Goal: Transaction & Acquisition: Purchase product/service

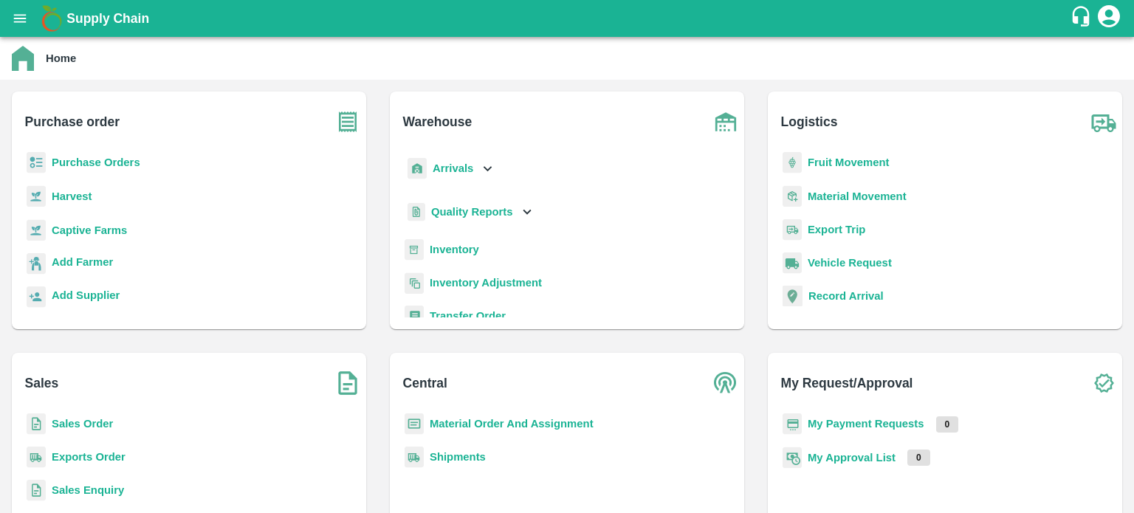
click at [451, 248] on b "Inventory" at bounding box center [454, 250] width 49 height 12
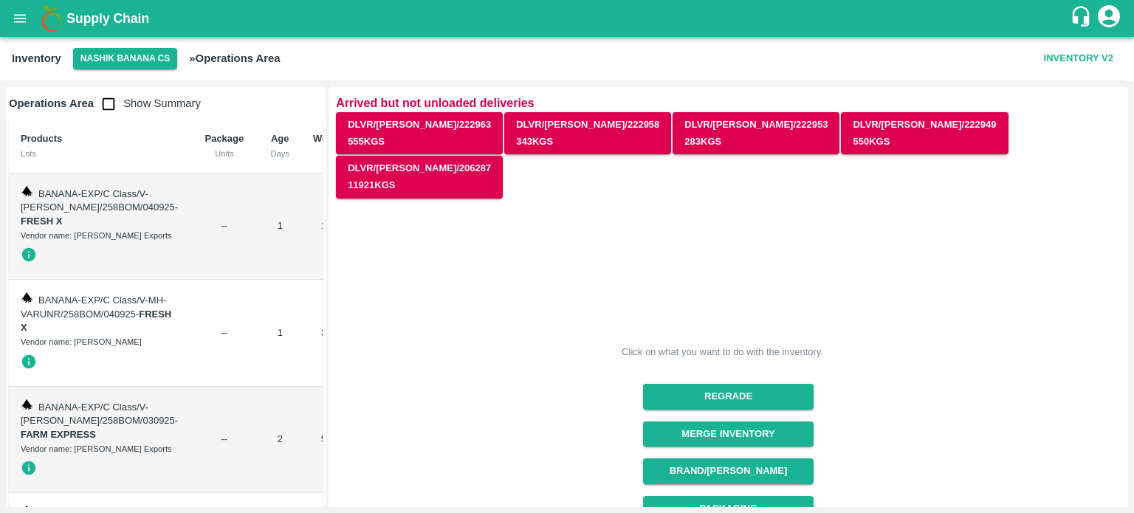
click at [18, 6] on button "open drawer" at bounding box center [20, 18] width 34 height 34
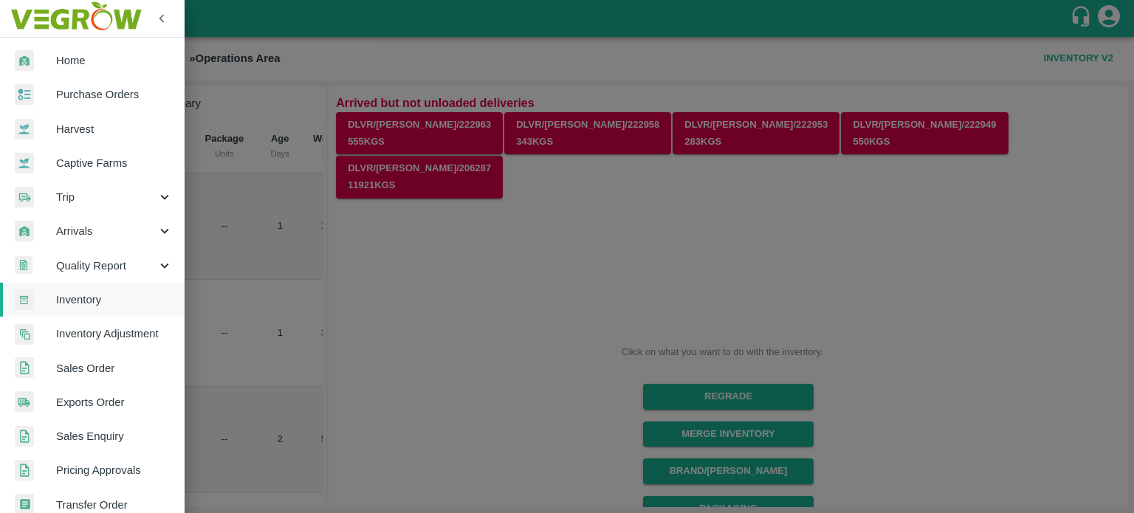
drag, startPoint x: 449, startPoint y: 253, endPoint x: 361, endPoint y: 212, distance: 97.1
click at [361, 212] on div at bounding box center [567, 256] width 1134 height 513
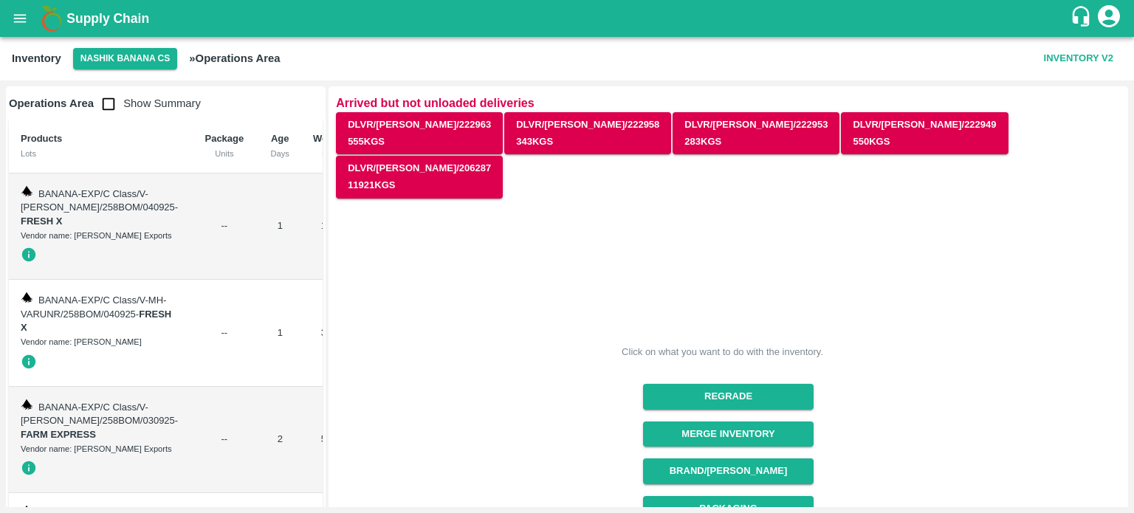
click at [361, 212] on div "Click on what you want to do with the inventory. Regrade Merge Inventory Brand/…" at bounding box center [722, 486] width 797 height 596
click at [104, 95] on input "checkbox" at bounding box center [109, 104] width 30 height 30
checkbox input "true"
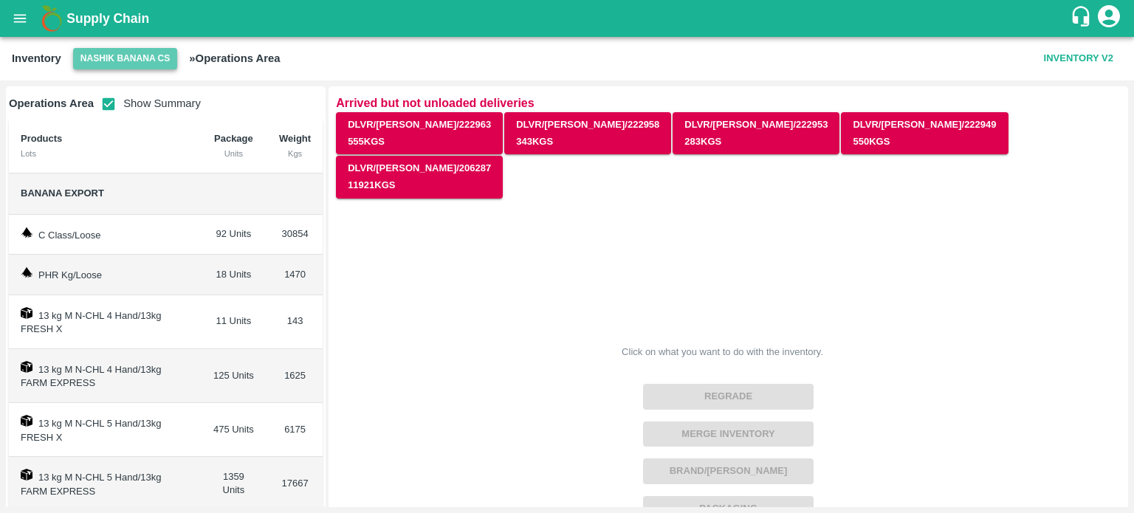
click at [124, 66] on button "Nashik Banana CS" at bounding box center [125, 58] width 105 height 21
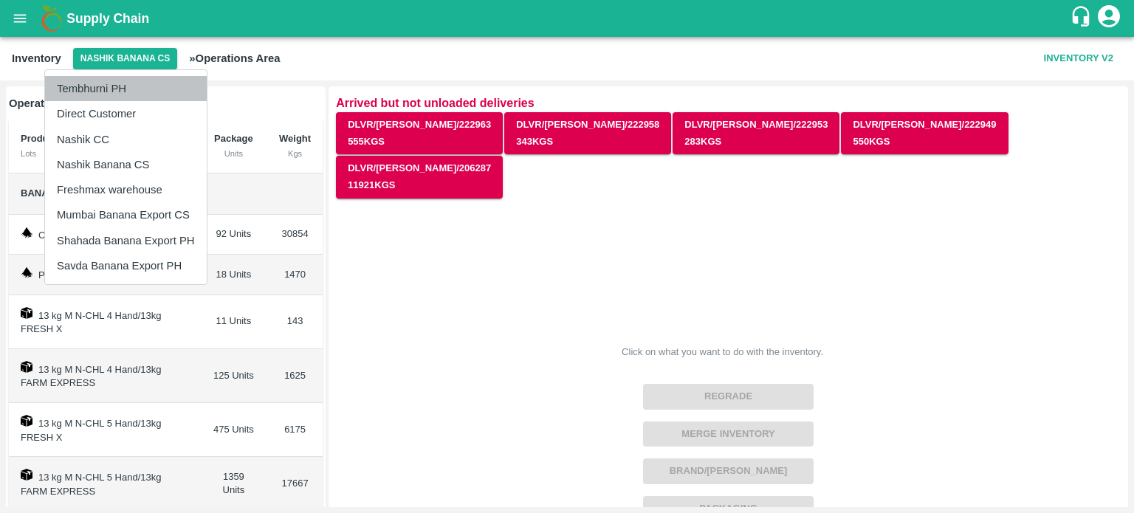
click at [106, 81] on li "Tembhurni PH" at bounding box center [126, 88] width 162 height 25
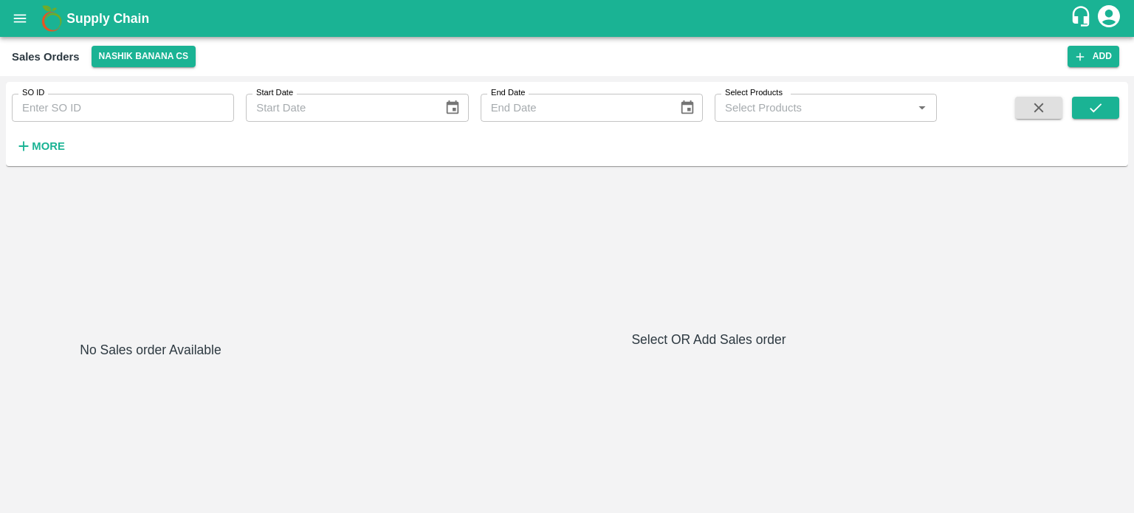
drag, startPoint x: 1096, startPoint y: 51, endPoint x: 452, endPoint y: 176, distance: 656.7
click at [1096, 51] on button "Add" at bounding box center [1094, 56] width 52 height 21
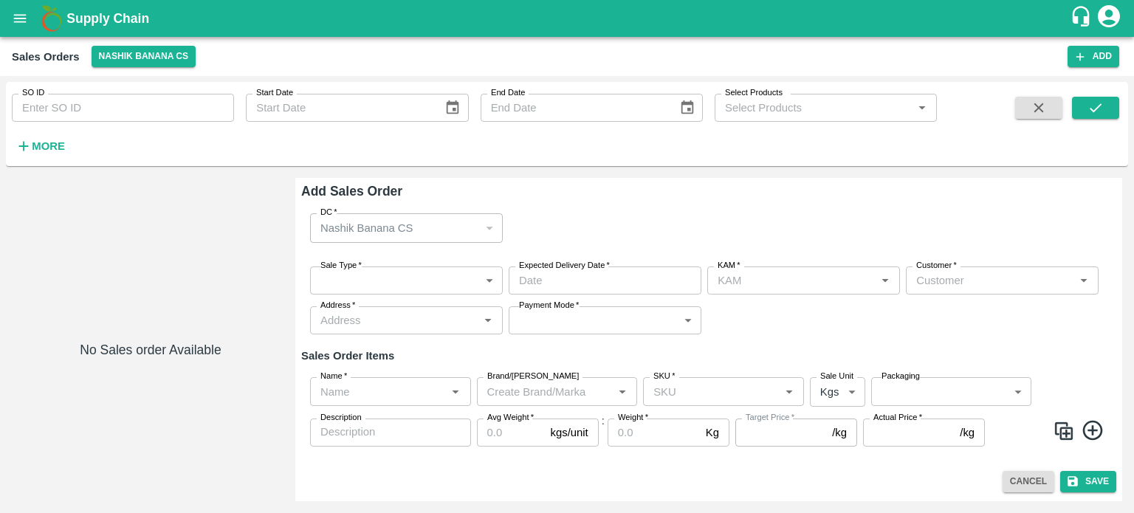
type input "jaydip Tale"
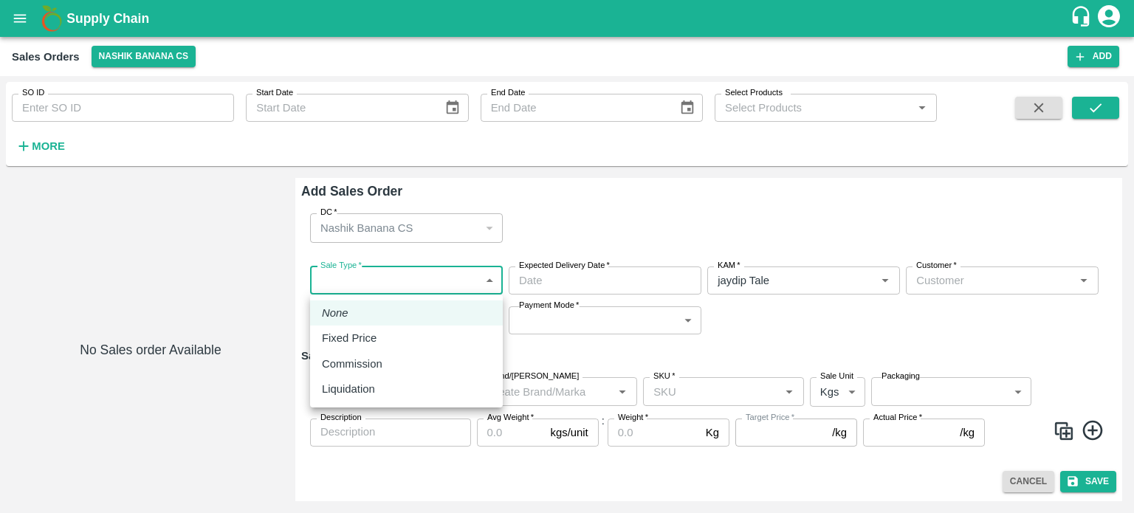
click at [400, 277] on body "Supply Chain Sales Orders Nashik Banana CS Add SO ID SO ID Start Date Start Dat…" at bounding box center [567, 256] width 1134 height 513
click at [381, 389] on div "Liquidation" at bounding box center [352, 389] width 61 height 16
type input "3"
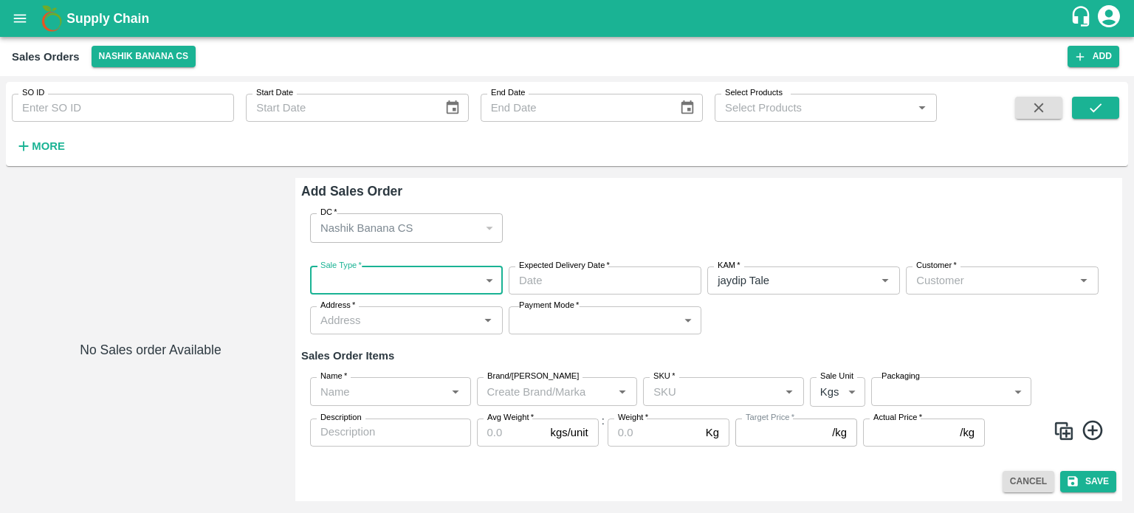
click at [945, 282] on input "Customer   *" at bounding box center [989, 280] width 159 height 19
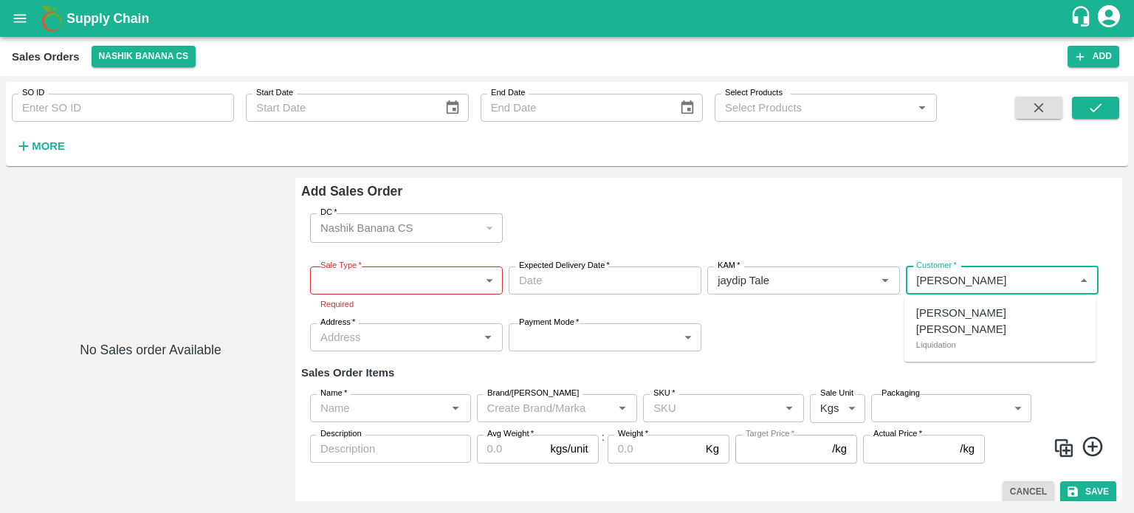
click at [975, 309] on p "[PERSON_NAME] [PERSON_NAME]" at bounding box center [1000, 321] width 168 height 33
type input "7165-[PERSON_NAME] [PERSON_NAME]"
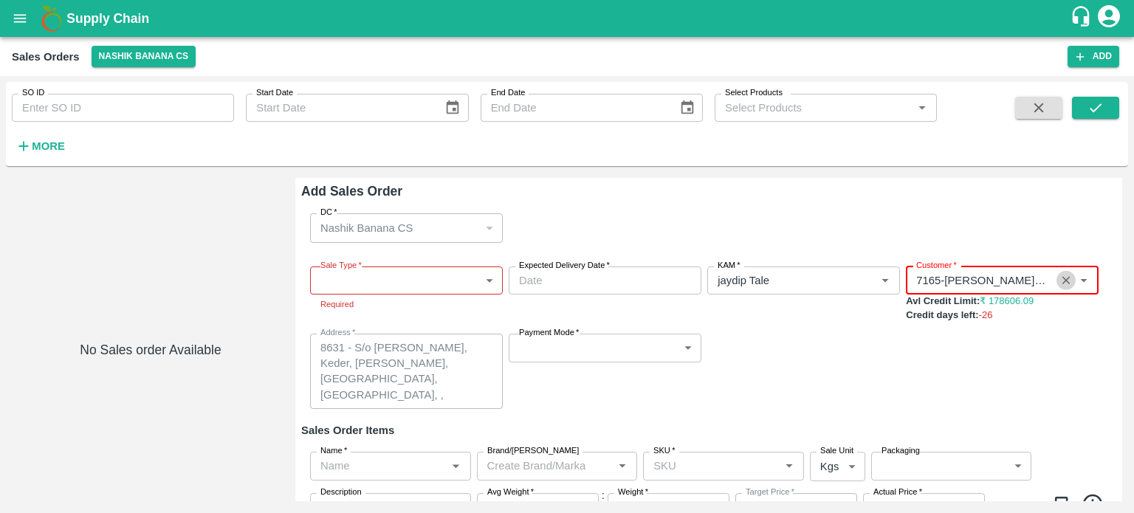
click at [1065, 280] on icon "Clear" at bounding box center [1066, 281] width 14 height 14
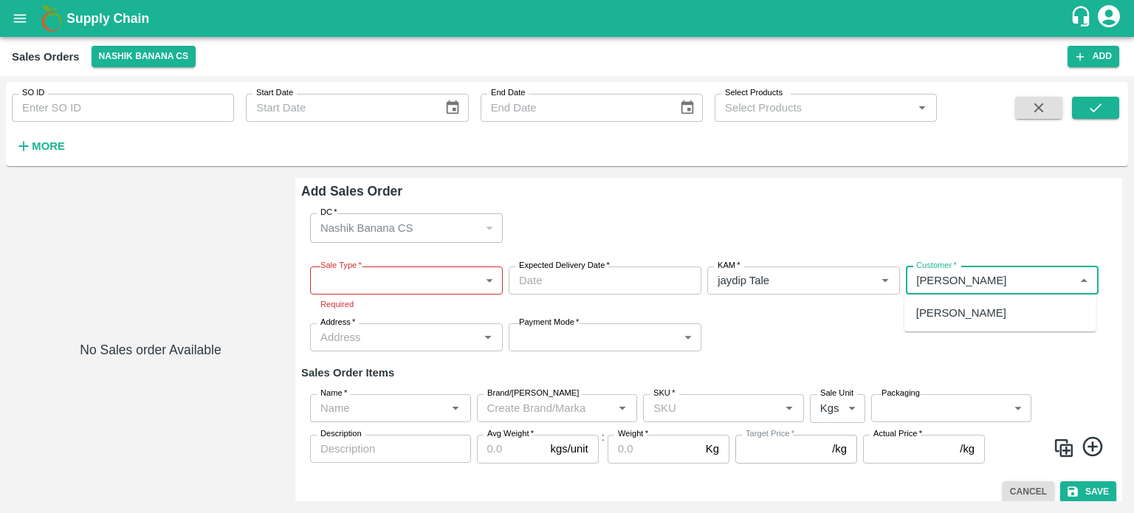
click at [1006, 317] on p "[PERSON_NAME]" at bounding box center [961, 313] width 90 height 16
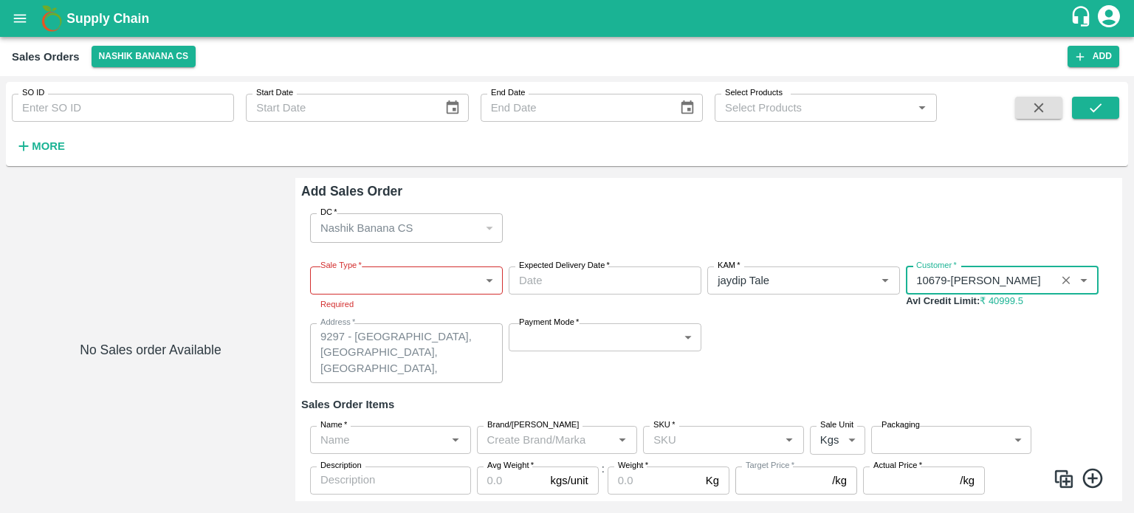
type input "10679-[PERSON_NAME]"
click at [371, 291] on body "Supply Chain Sales Orders Nashik Banana CS Add SO ID SO ID Start Date Start Dat…" at bounding box center [567, 256] width 1134 height 513
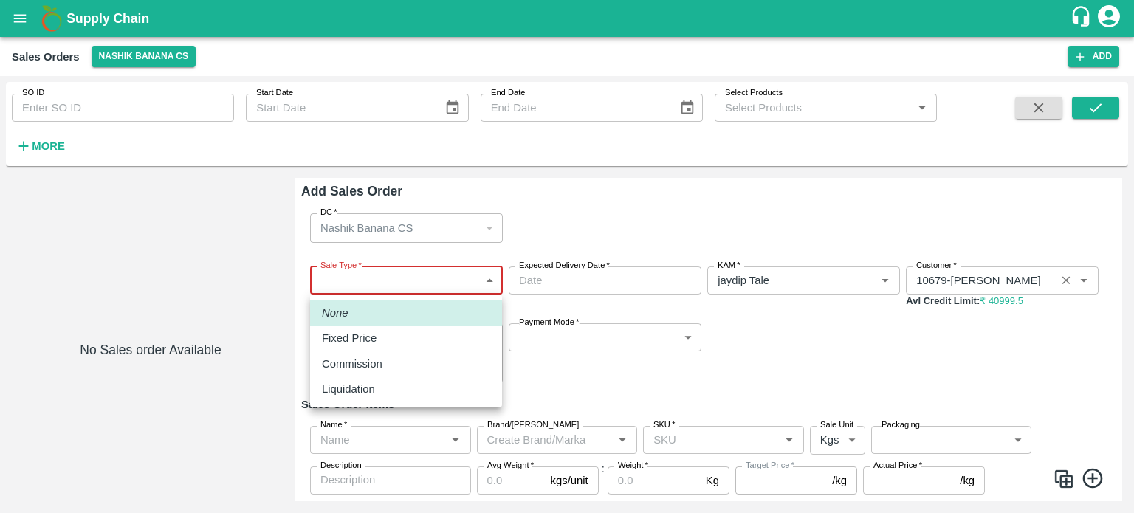
click at [378, 380] on li "Liquidation" at bounding box center [406, 389] width 192 height 25
type input "3"
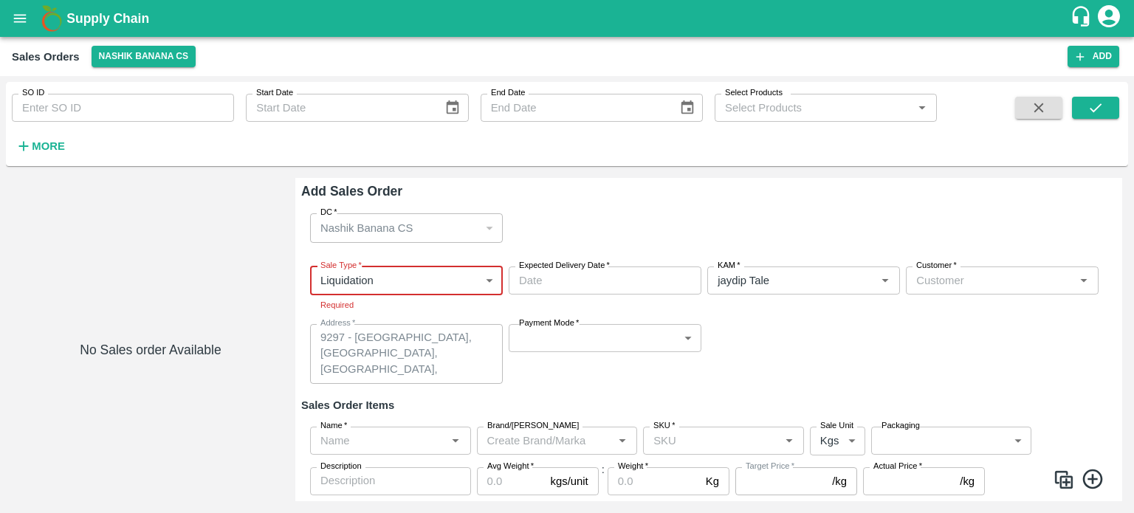
click at [605, 281] on input "Expected Delivery Date   *" at bounding box center [600, 281] width 182 height 28
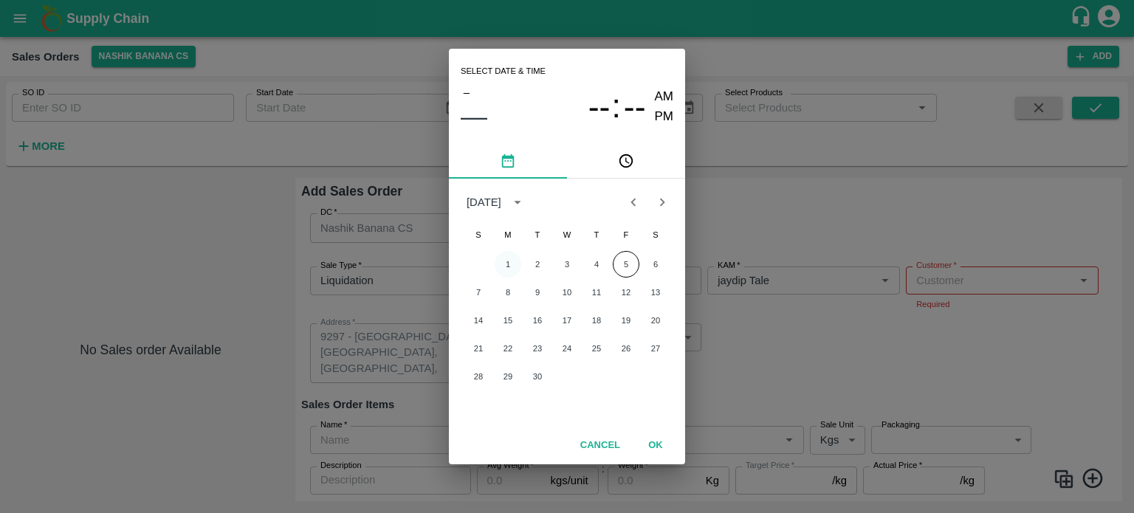
click at [504, 267] on button "1" at bounding box center [508, 264] width 27 height 27
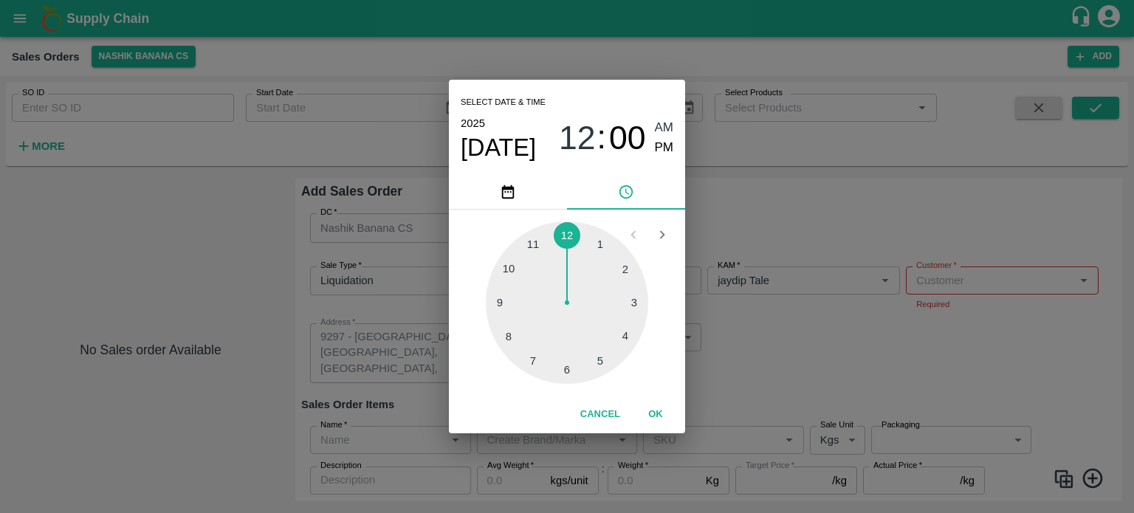
click at [534, 360] on div at bounding box center [567, 302] width 162 height 162
type input "[DATE] 07:00 AM"
click at [663, 129] on span "AM" at bounding box center [664, 128] width 19 height 20
click at [654, 417] on button "OK" at bounding box center [655, 415] width 47 height 26
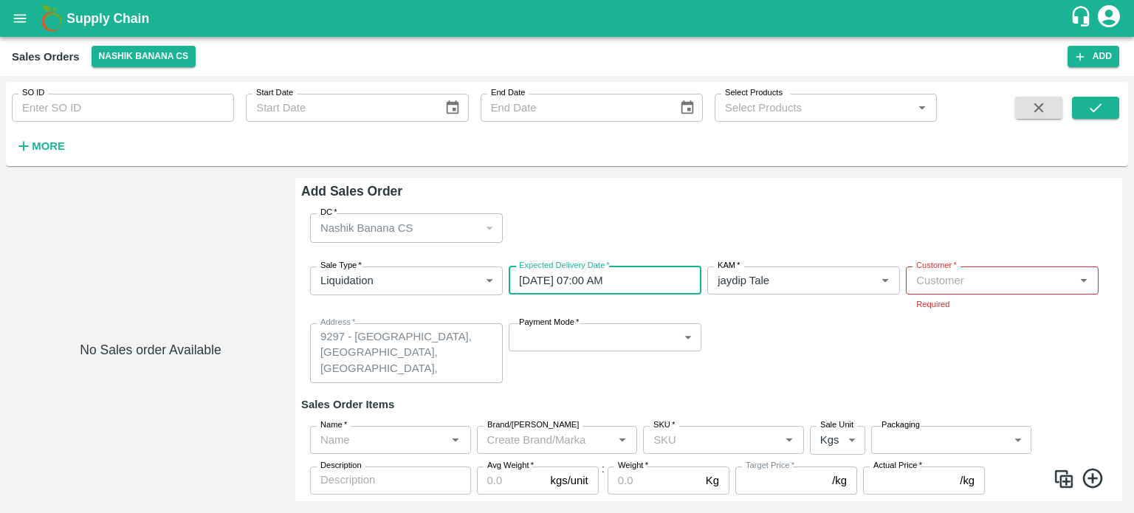
click at [943, 288] on input "Customer   *" at bounding box center [989, 280] width 159 height 19
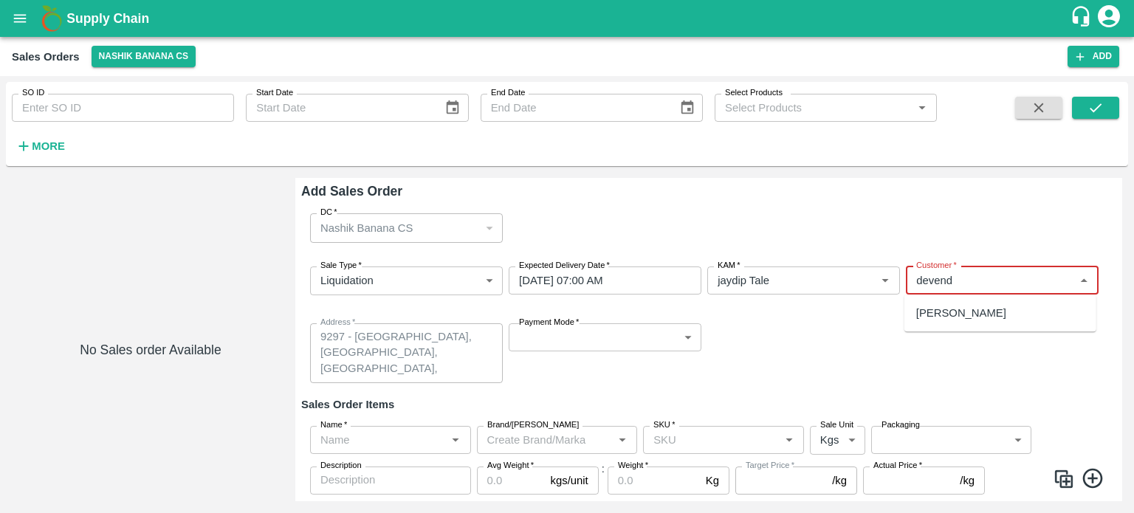
click at [995, 323] on div "[PERSON_NAME]" at bounding box center [1000, 312] width 192 height 25
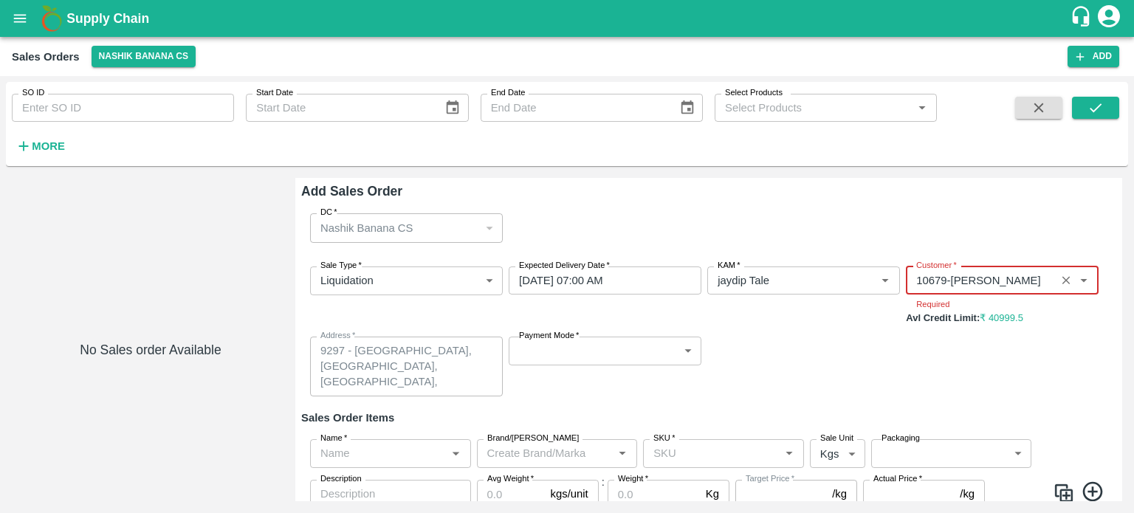
type input "10679-[PERSON_NAME]"
click at [618, 357] on body "Supply Chain Sales Orders Nashik Banana CS Add SO ID SO ID Start Date Start Dat…" at bounding box center [567, 256] width 1134 height 513
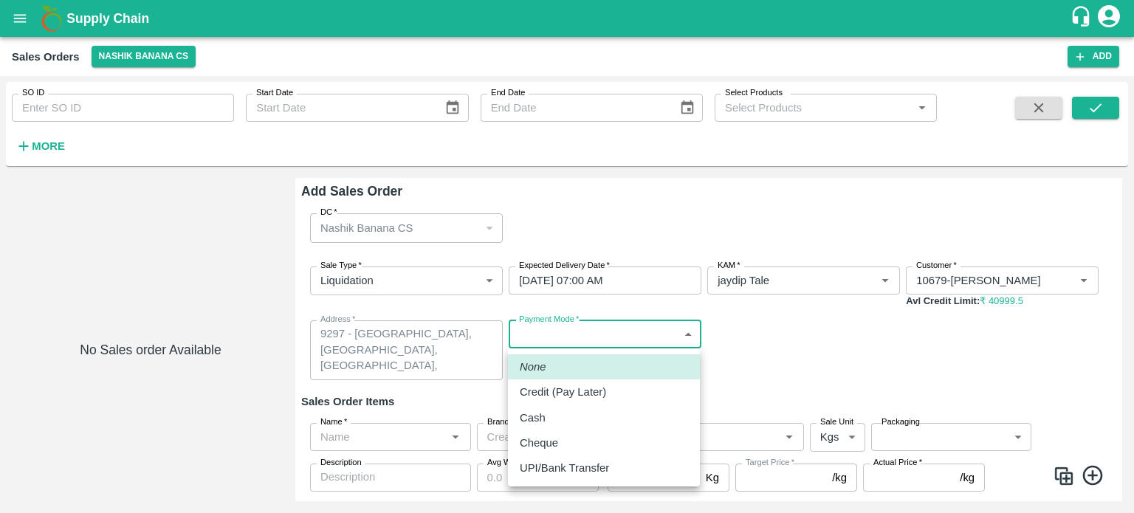
click at [593, 394] on p "Credit (Pay Later)" at bounding box center [563, 392] width 86 height 16
type input "credit"
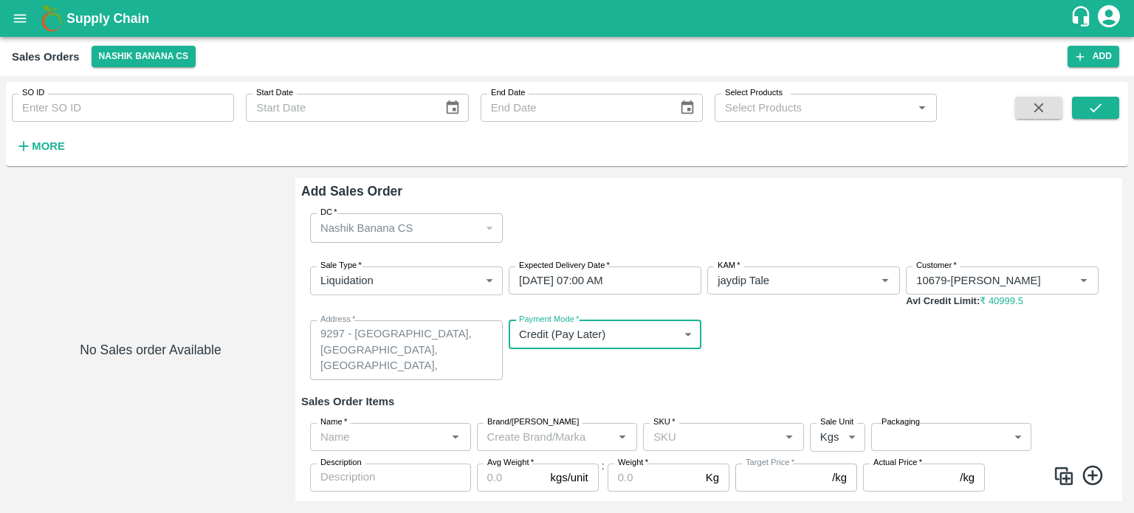
click at [782, 363] on div "Sale Type   * Liquidation 3 Sale Type Expected Delivery Date   * [DATE] 07:00 A…" at bounding box center [708, 323] width 815 height 137
click at [357, 437] on input "Name   *" at bounding box center [379, 436] width 128 height 19
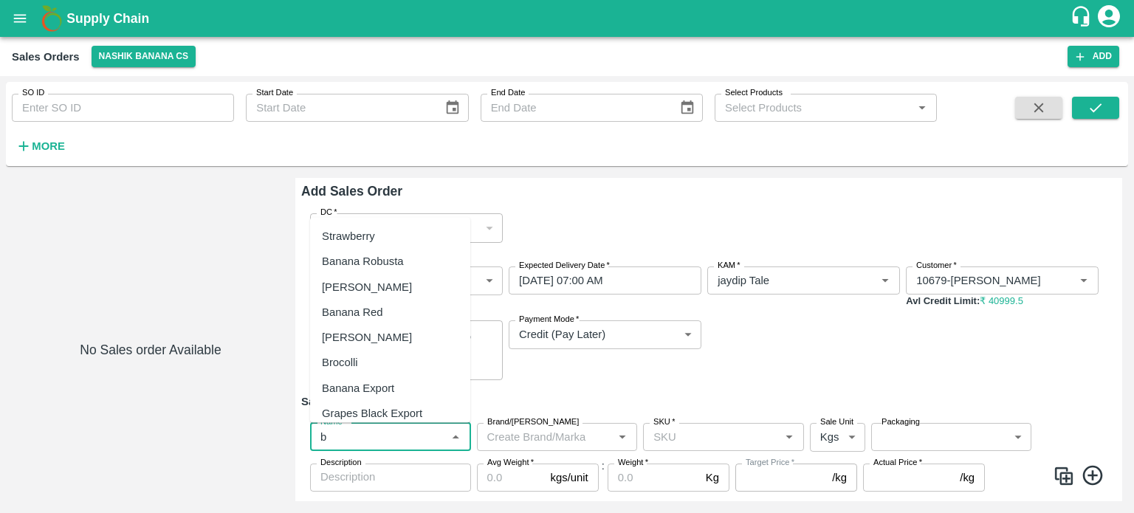
click at [366, 391] on div "Banana Export" at bounding box center [358, 387] width 72 height 16
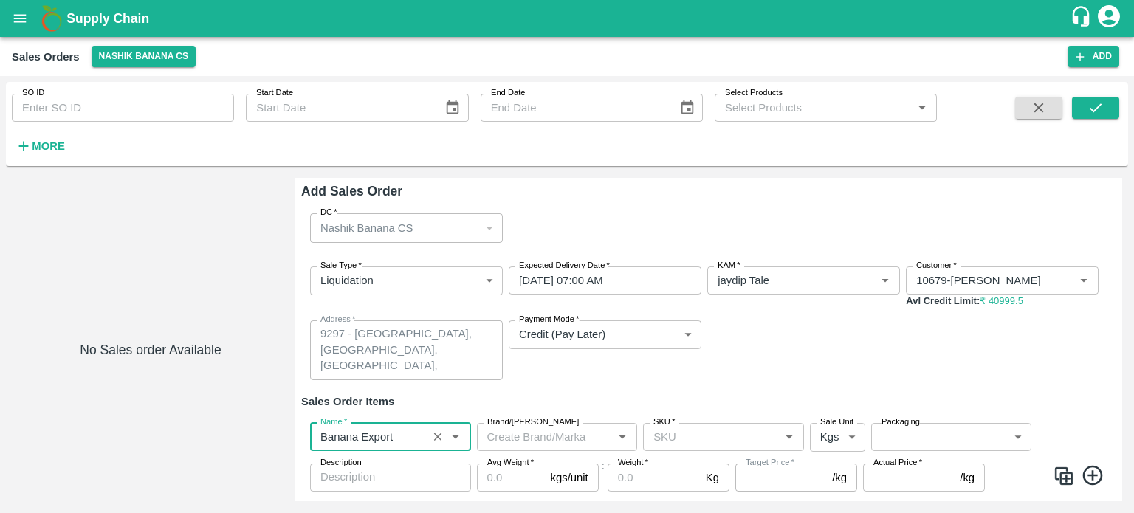
type input "Banana Export"
click at [687, 433] on input "SKU   *" at bounding box center [712, 436] width 128 height 19
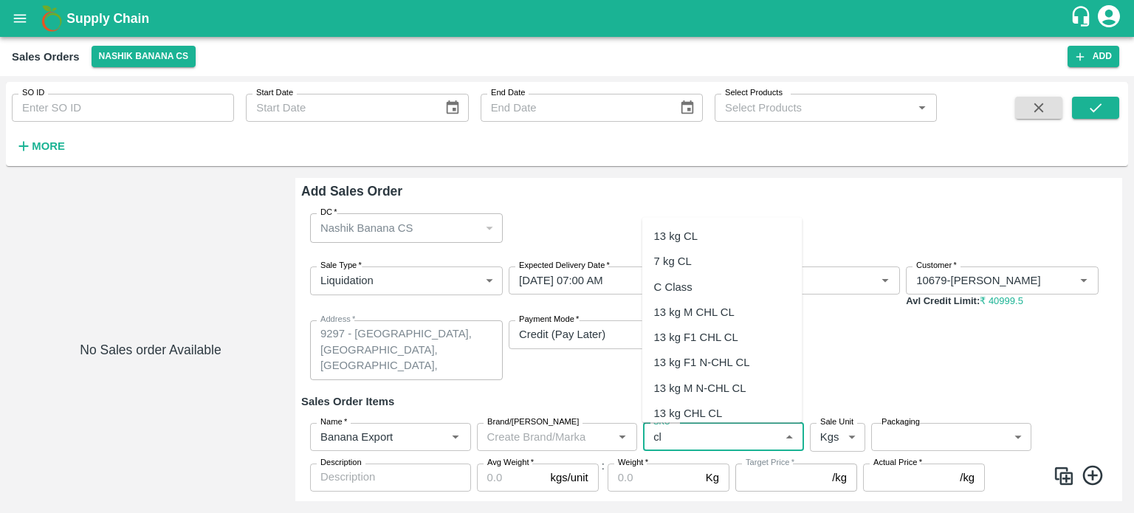
click at [679, 286] on div "C Class" at bounding box center [673, 286] width 38 height 16
type input "C Class"
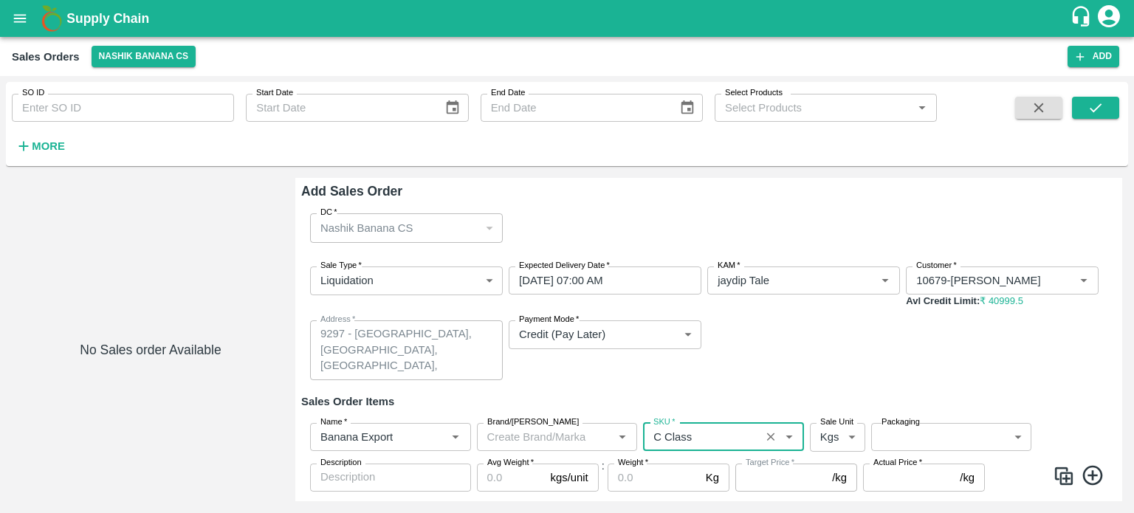
type input "NA"
type input "C Class"
click at [912, 438] on body "Supply Chain Sales Orders Nashik Banana CS Add SO ID SO ID Start Date Start Dat…" at bounding box center [567, 256] width 1134 height 513
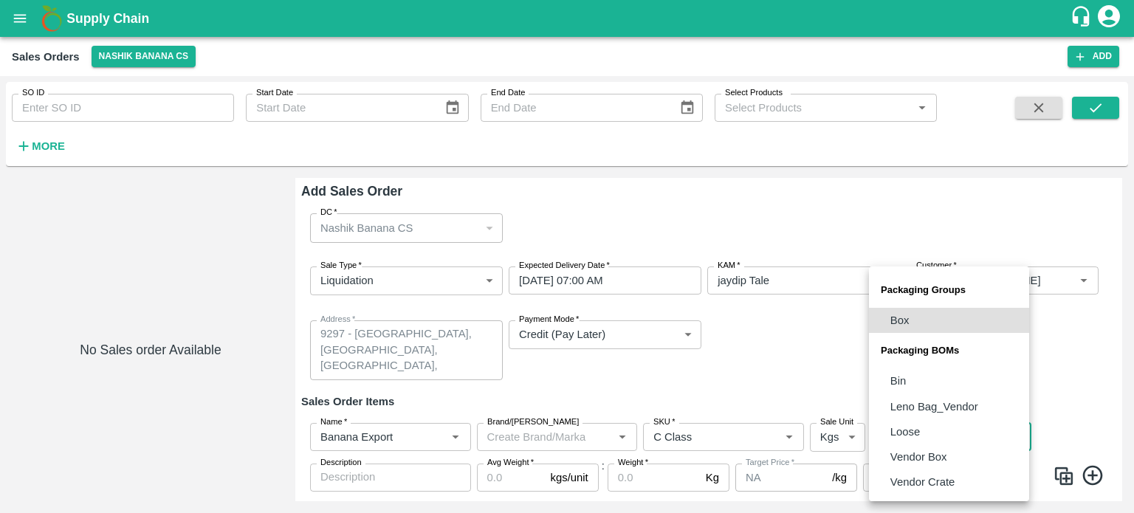
click at [923, 435] on li "Loose" at bounding box center [949, 431] width 160 height 25
type input "BOM/258"
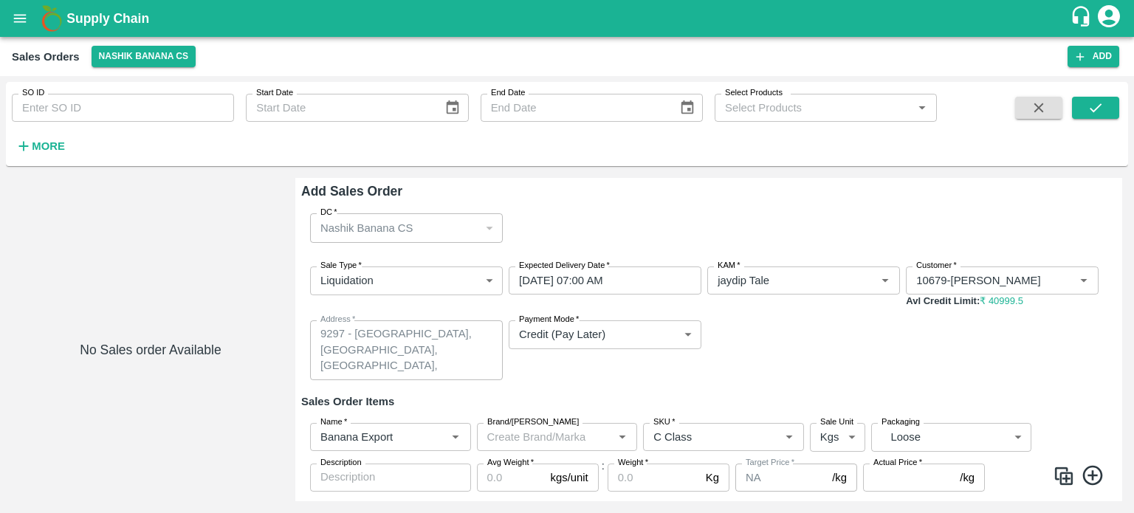
click at [740, 372] on div "Sale Type   * Liquidation 3 Sale Type Expected Delivery Date   * [DATE] 07:00 A…" at bounding box center [708, 323] width 815 height 137
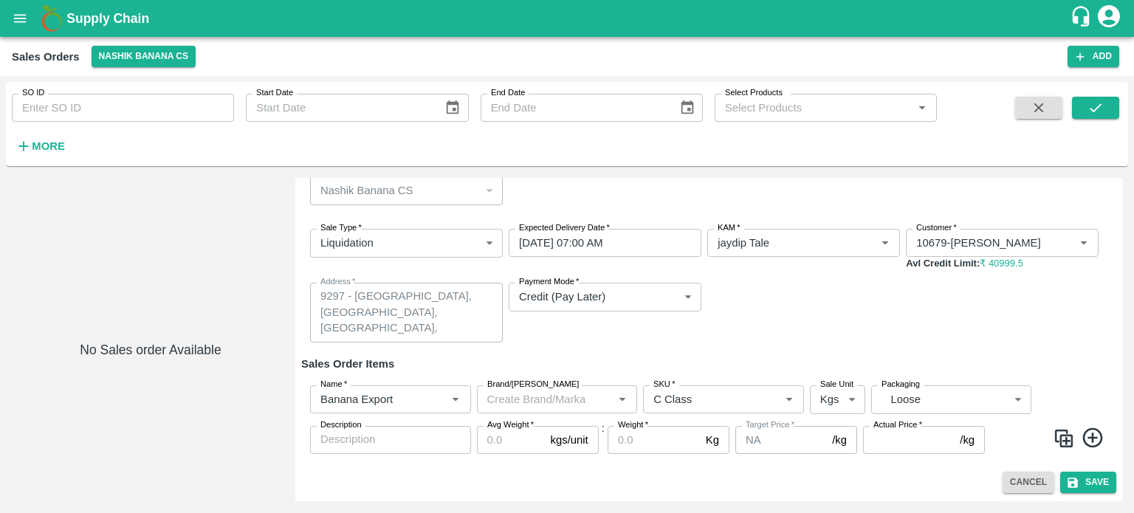
scroll to position [38, 0]
click at [523, 436] on input "Avg Weight   *" at bounding box center [511, 439] width 68 height 28
type input "1"
click at [623, 446] on input "Weight   *" at bounding box center [654, 439] width 92 height 28
type input "296"
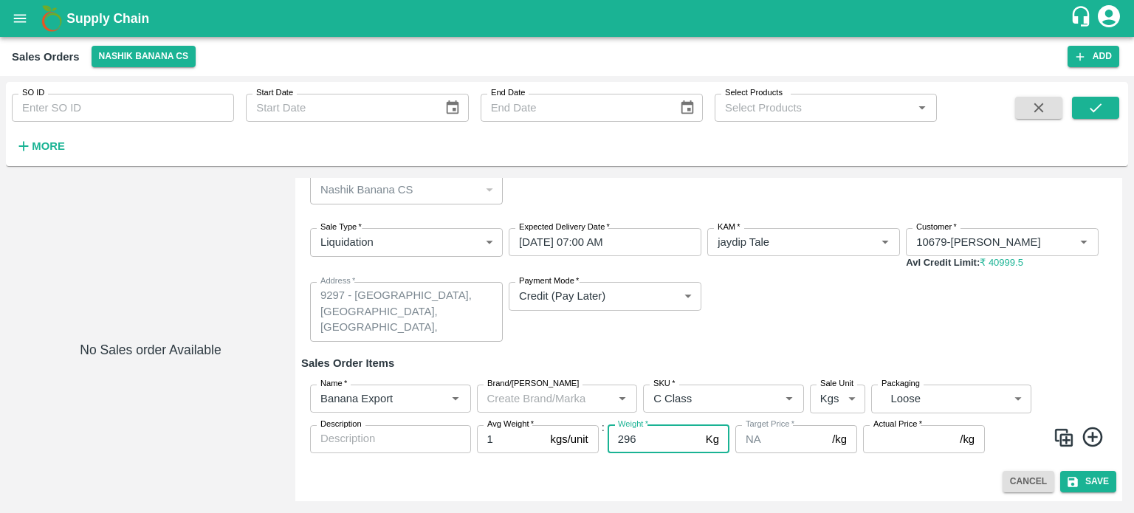
click at [876, 439] on input "Actual Price   *" at bounding box center [908, 439] width 91 height 28
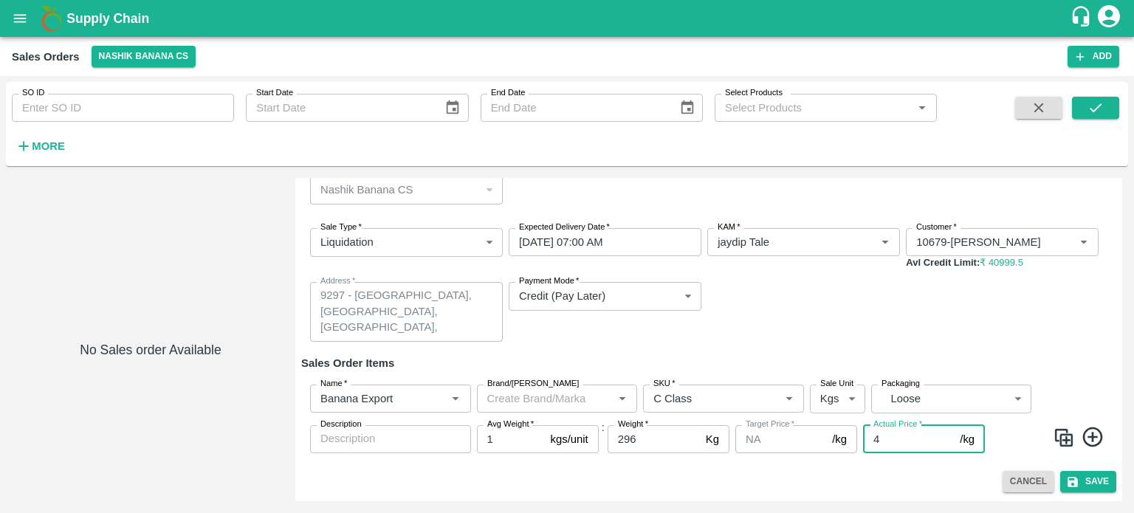
type input "4"
click at [1090, 484] on button "Save" at bounding box center [1088, 481] width 56 height 21
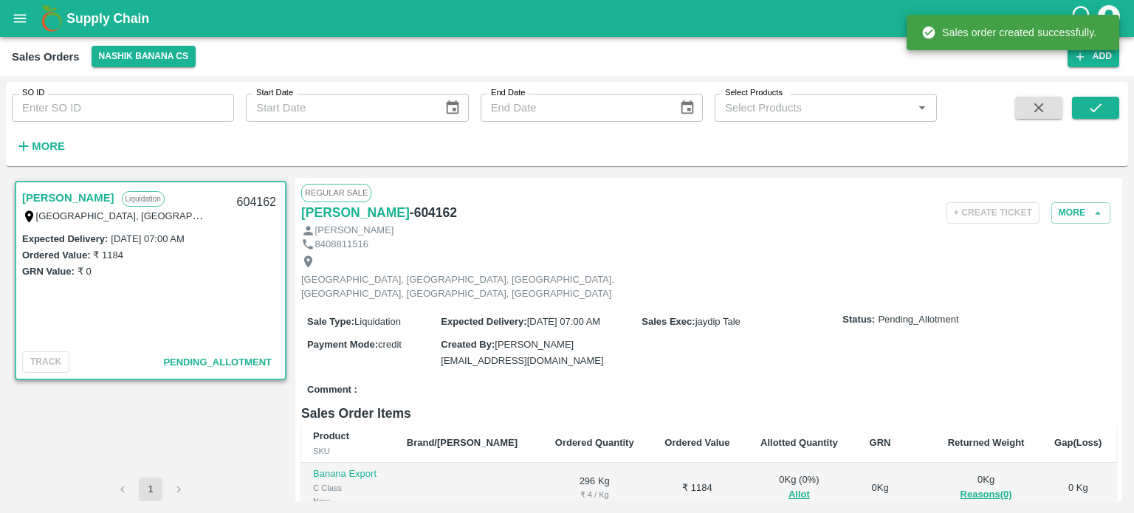
click at [626, 345] on div "Sale Type : Liquidation Expected Delivery : [DATE] 07:00 AM Sales Exec : [PERSO…" at bounding box center [708, 340] width 815 height 73
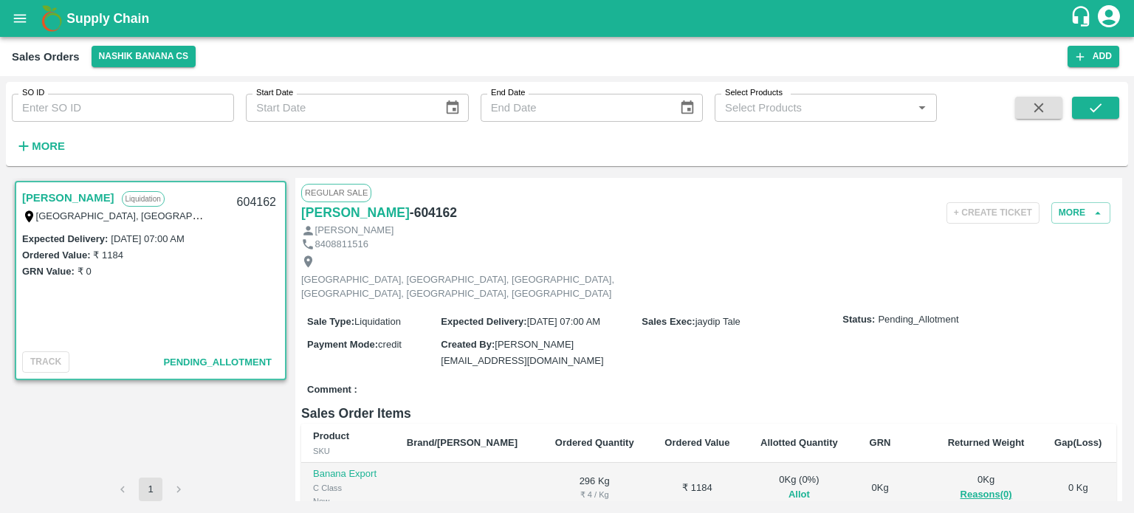
click at [789, 487] on button "Allot" at bounding box center [799, 495] width 21 height 17
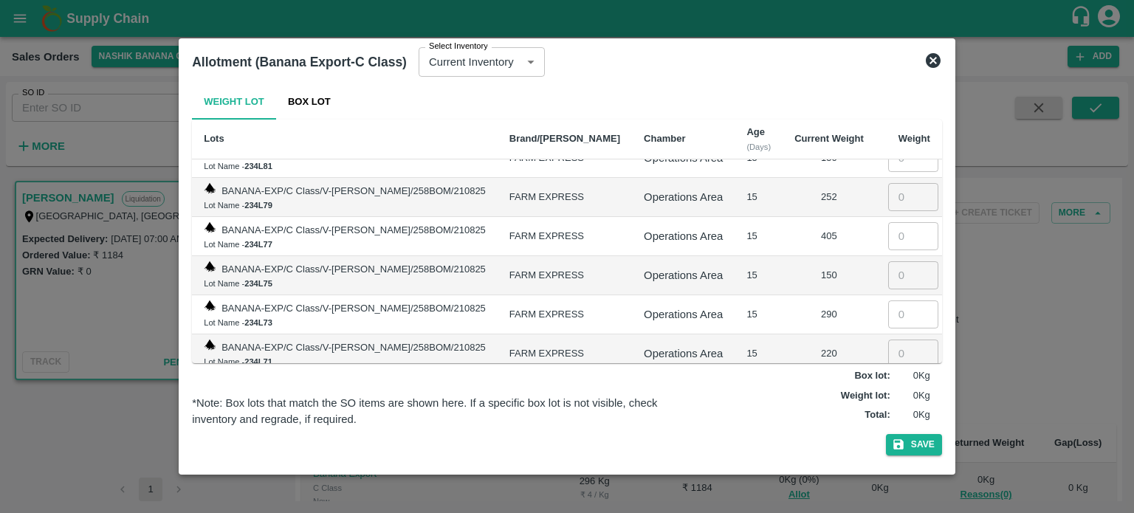
scroll to position [3384, 0]
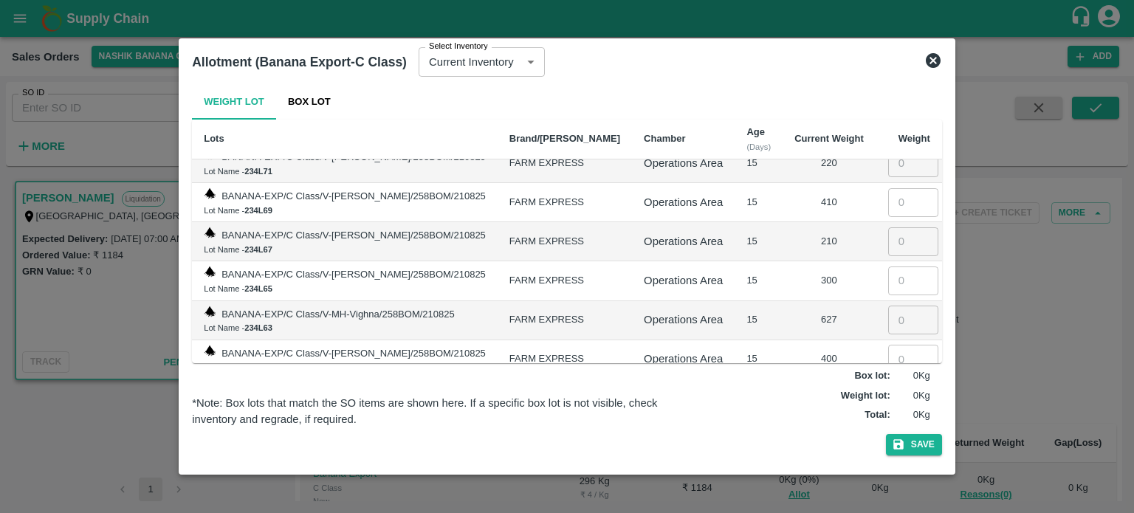
click at [889, 385] on input "number" at bounding box center [913, 399] width 50 height 28
type input "296"
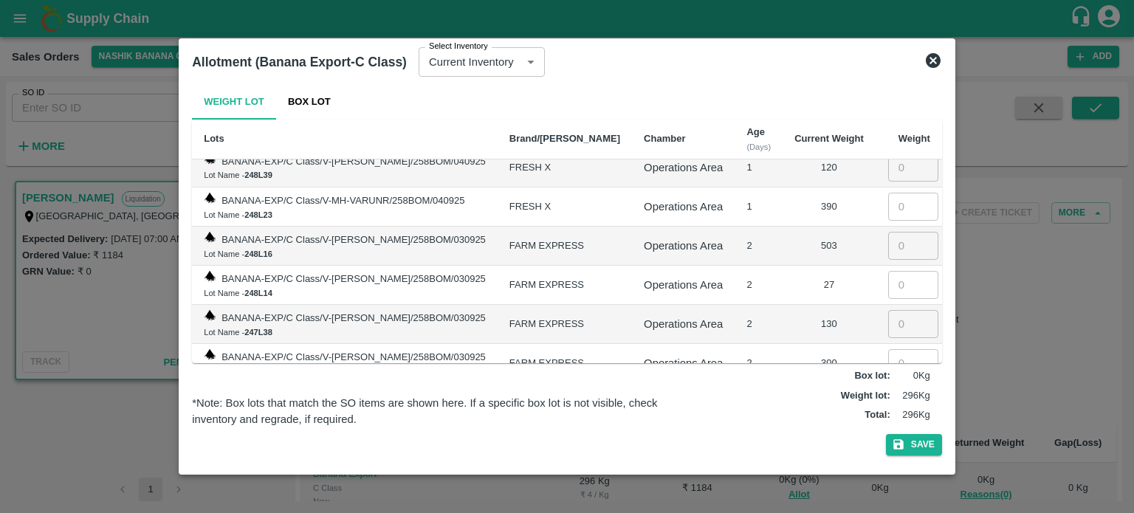
scroll to position [0, 0]
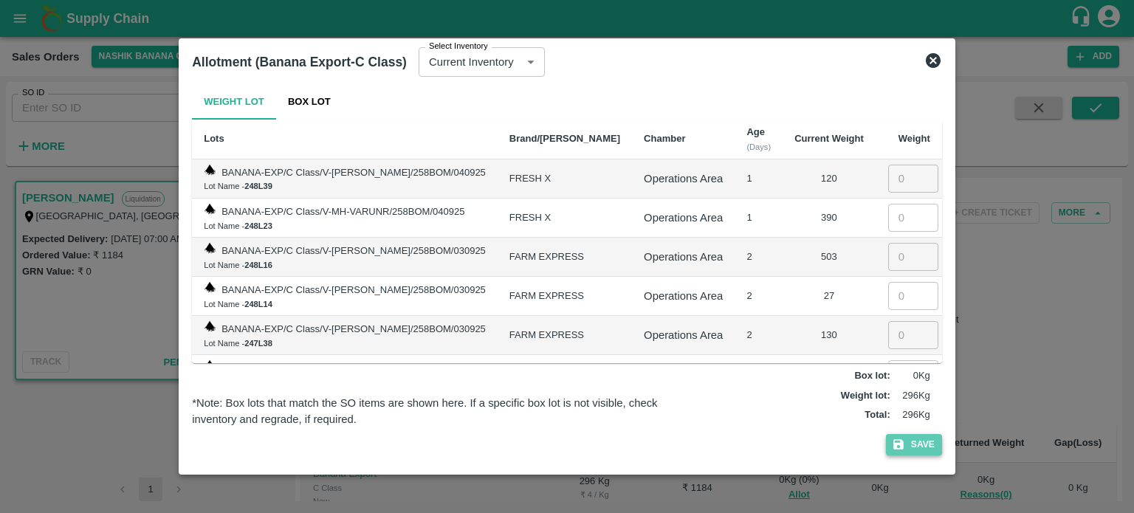
click at [921, 445] on button "Save" at bounding box center [914, 444] width 56 height 21
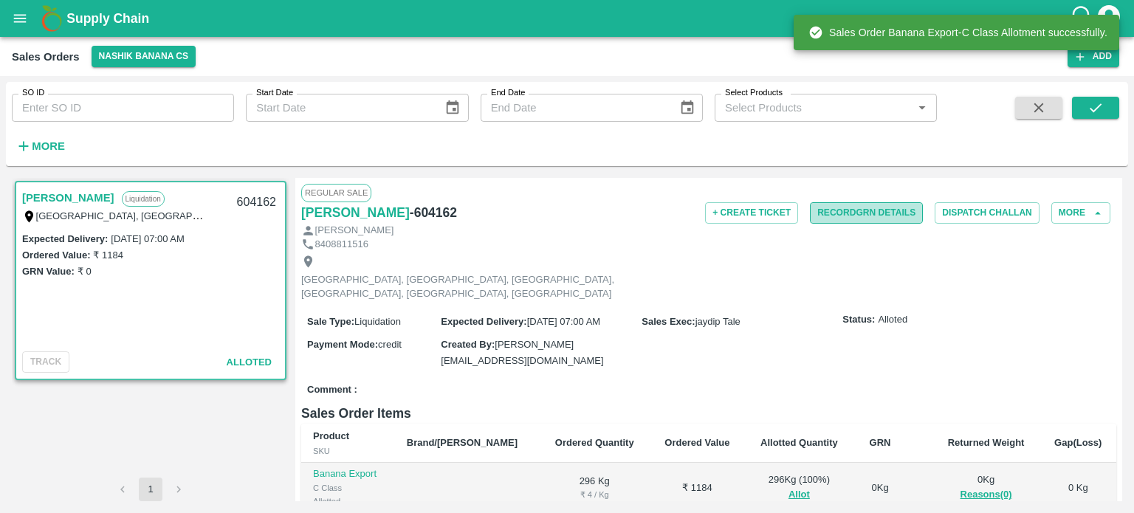
click at [865, 212] on button "Record GRN Details" at bounding box center [866, 212] width 113 height 21
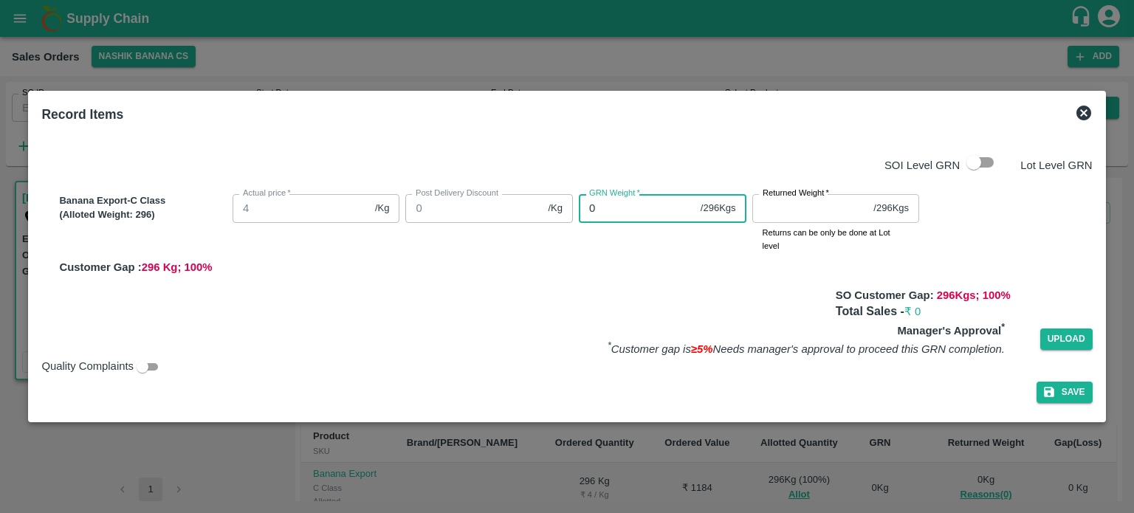
click at [497, 210] on div "Banana Export-C Class (Alloted Weight: 296 ) Actual price   * 4 /Kg Actual pric…" at bounding box center [572, 231] width 1039 height 87
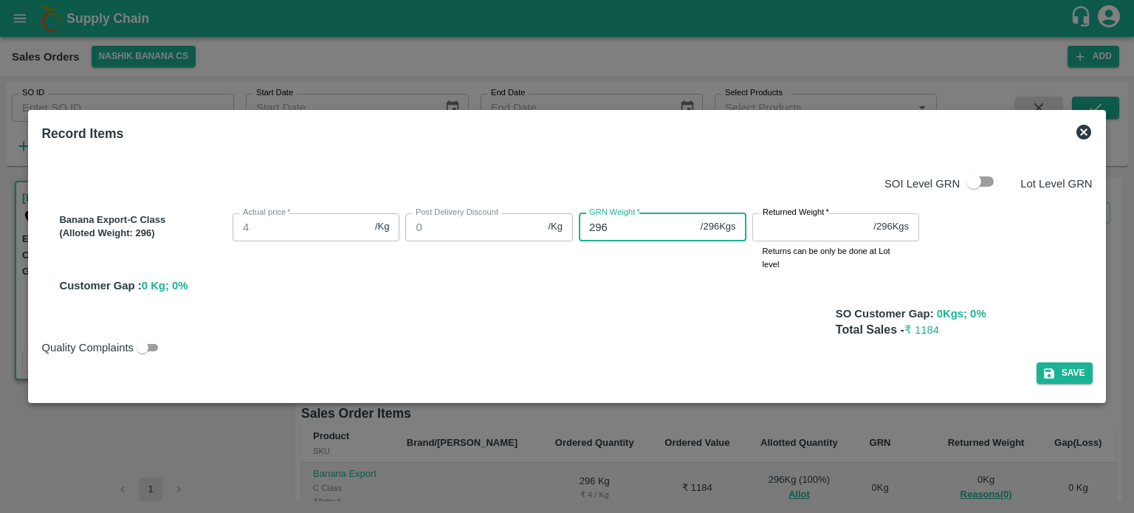
type input "296"
click at [780, 221] on input "Returned Weight   *" at bounding box center [810, 227] width 116 height 28
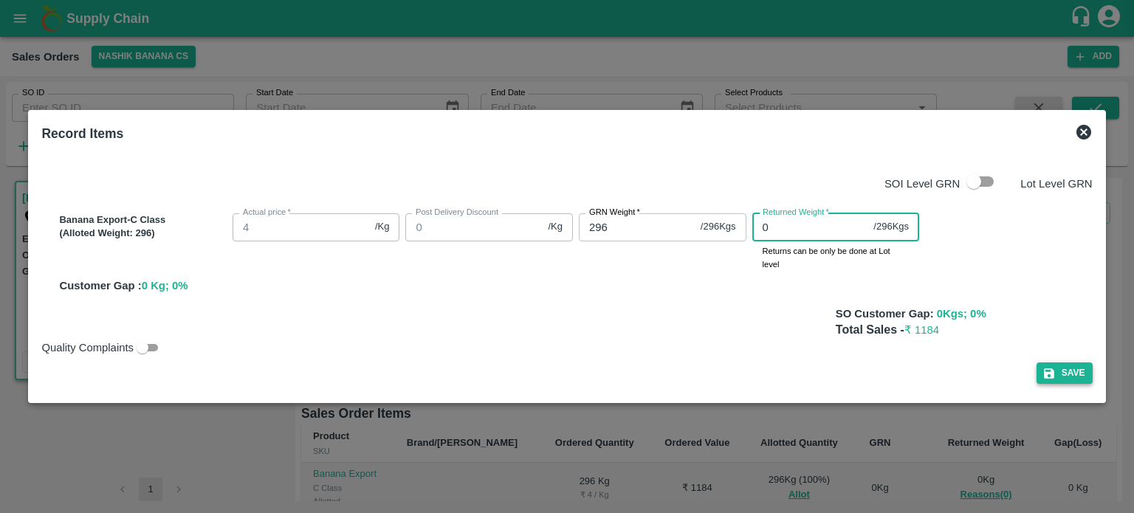
type input "0"
click at [1067, 374] on button "Save" at bounding box center [1065, 373] width 56 height 21
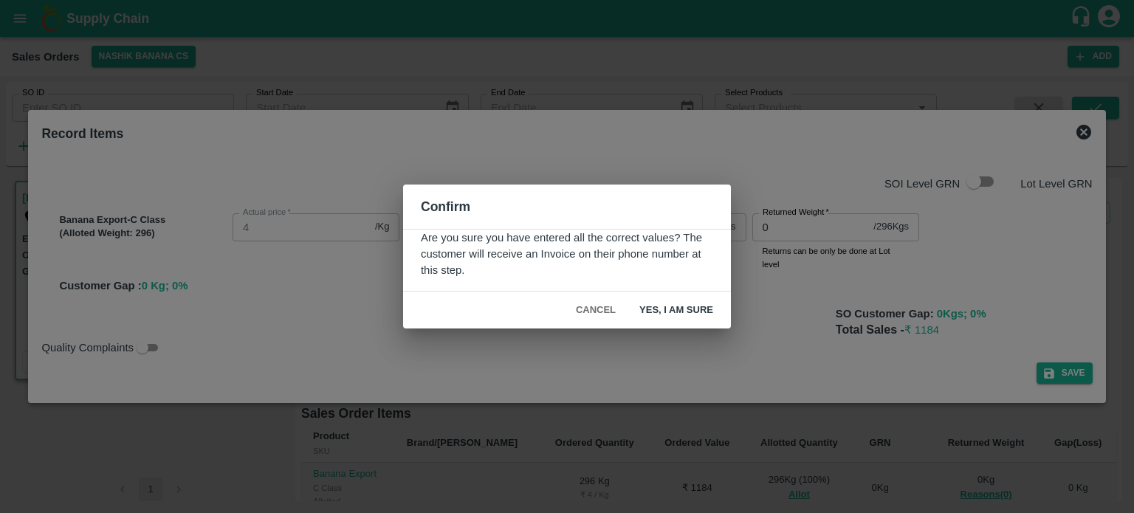
click at [681, 315] on button "Yes, I am sure" at bounding box center [676, 311] width 97 height 26
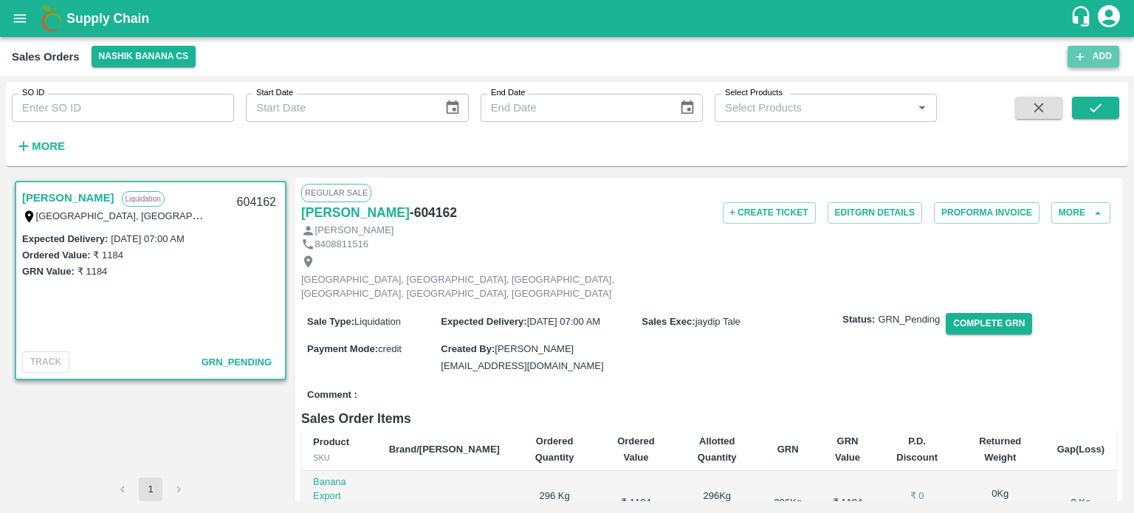
click at [1083, 61] on icon "button" at bounding box center [1080, 56] width 13 height 13
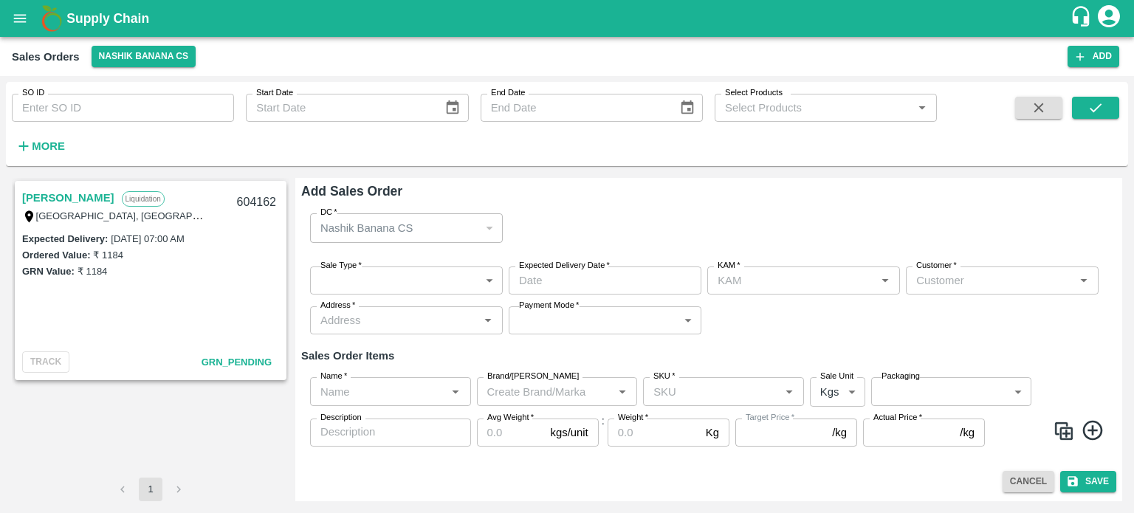
type input "jaydip Tale"
click at [390, 283] on body "Supply Chain Sales Orders Nashik Banana CS Add SO ID SO ID Start Date Start Dat…" at bounding box center [567, 256] width 1134 height 513
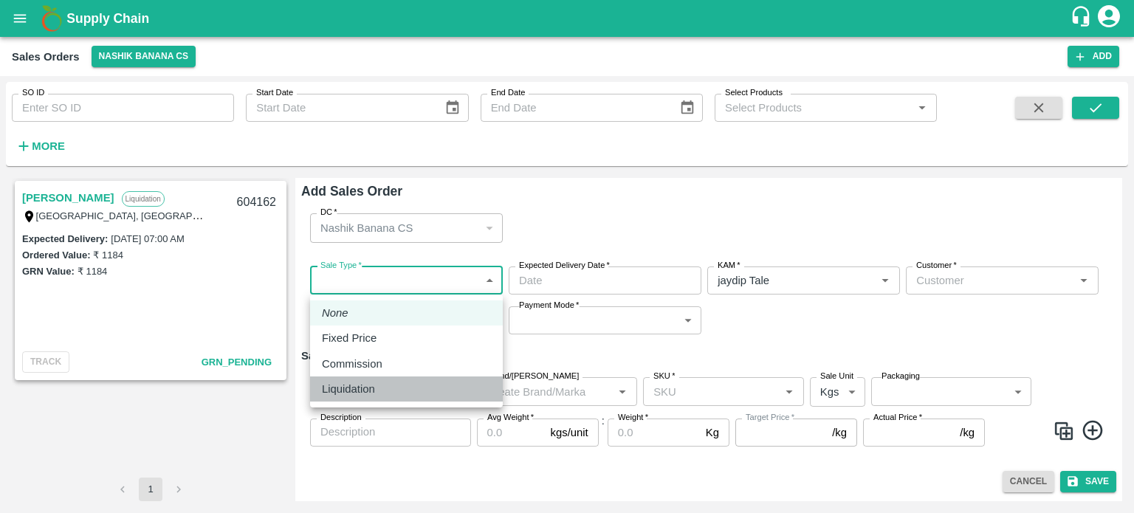
click at [382, 379] on li "Liquidation" at bounding box center [406, 389] width 193 height 25
type input "3"
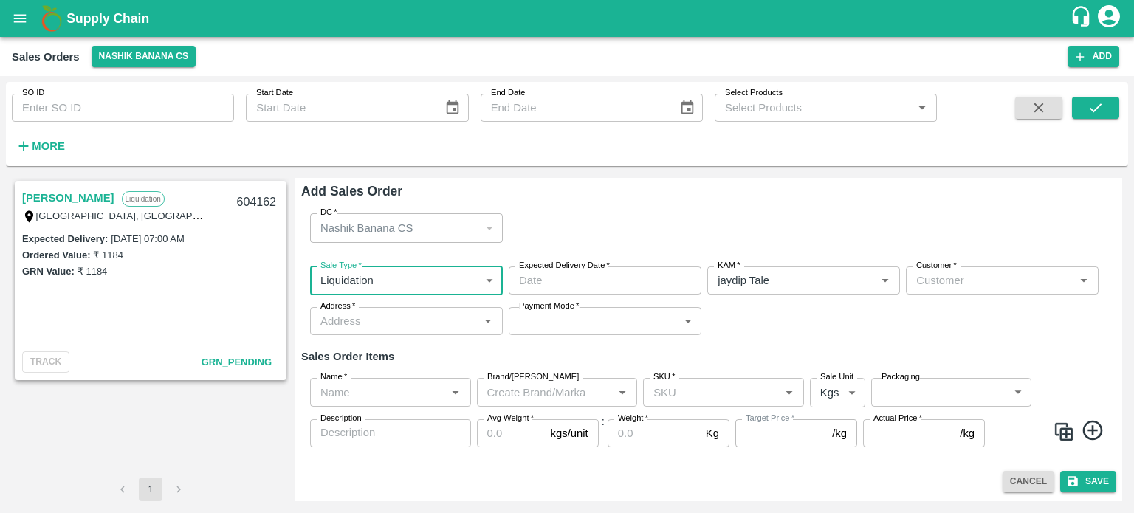
click at [600, 274] on input "Expected Delivery Date   *" at bounding box center [600, 281] width 182 height 28
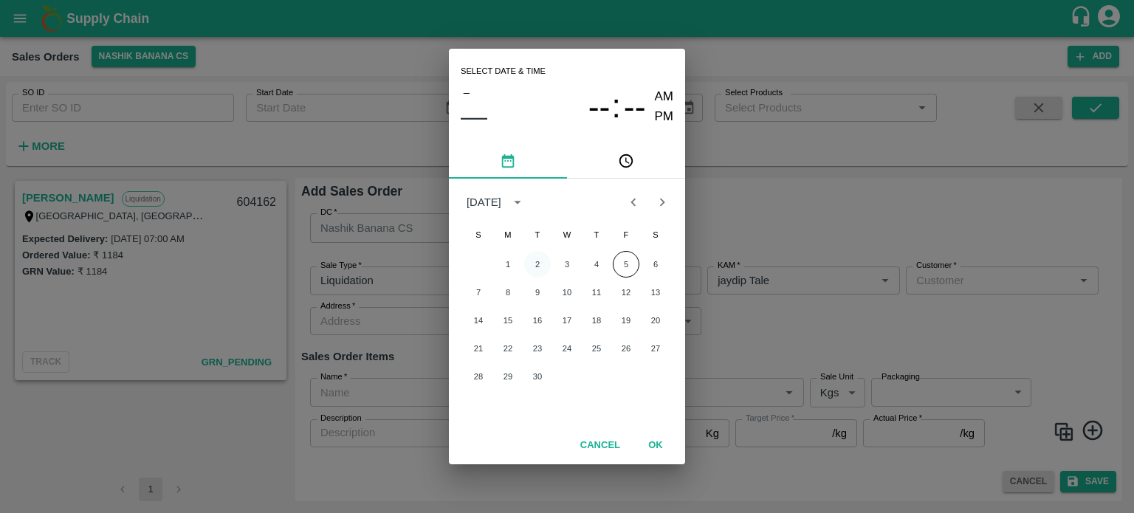
click at [535, 264] on button "2" at bounding box center [537, 264] width 27 height 27
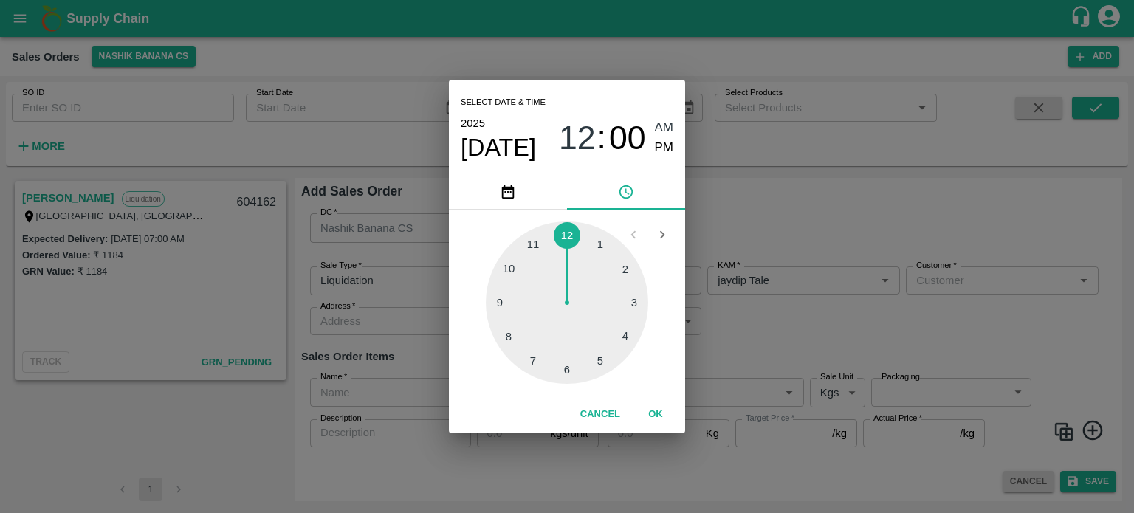
click at [532, 361] on div at bounding box center [567, 302] width 162 height 162
type input "[DATE] 07:00 AM"
click at [665, 126] on span "AM" at bounding box center [664, 128] width 19 height 20
click at [652, 420] on button "OK" at bounding box center [655, 415] width 47 height 26
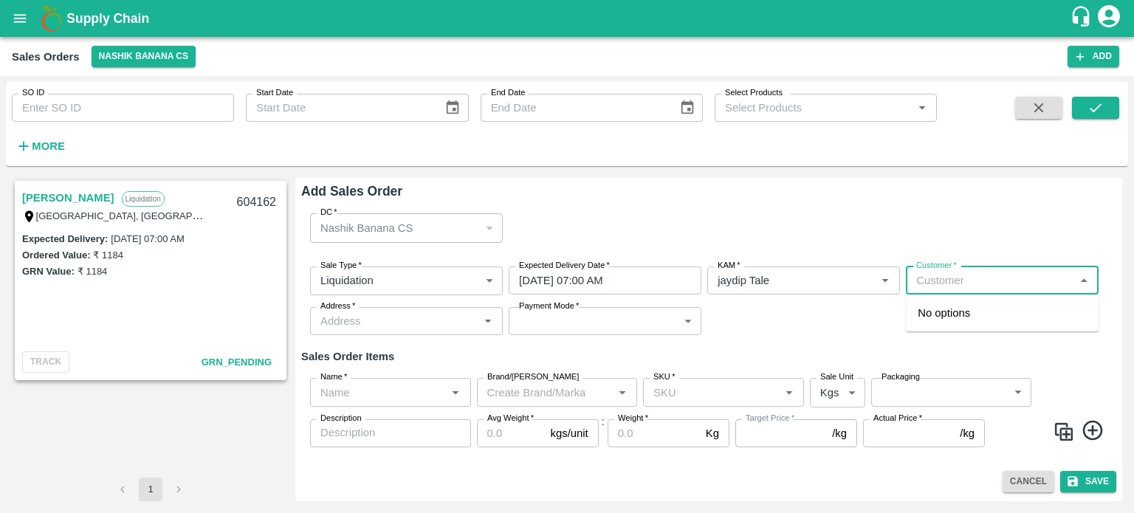
click at [947, 281] on input "Customer   *" at bounding box center [989, 280] width 159 height 19
click at [975, 318] on p "[PERSON_NAME]" at bounding box center [963, 313] width 90 height 16
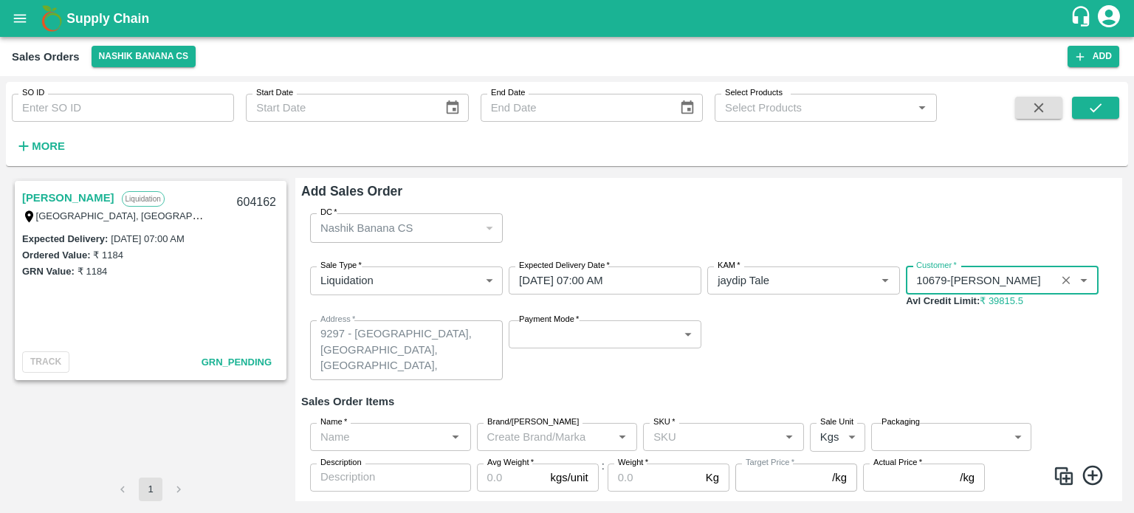
type input "10679-[PERSON_NAME]"
click at [583, 332] on body "Supply Chain Sales Orders Nashik Banana CS Add SO ID SO ID Start Date Start Dat…" at bounding box center [567, 256] width 1134 height 513
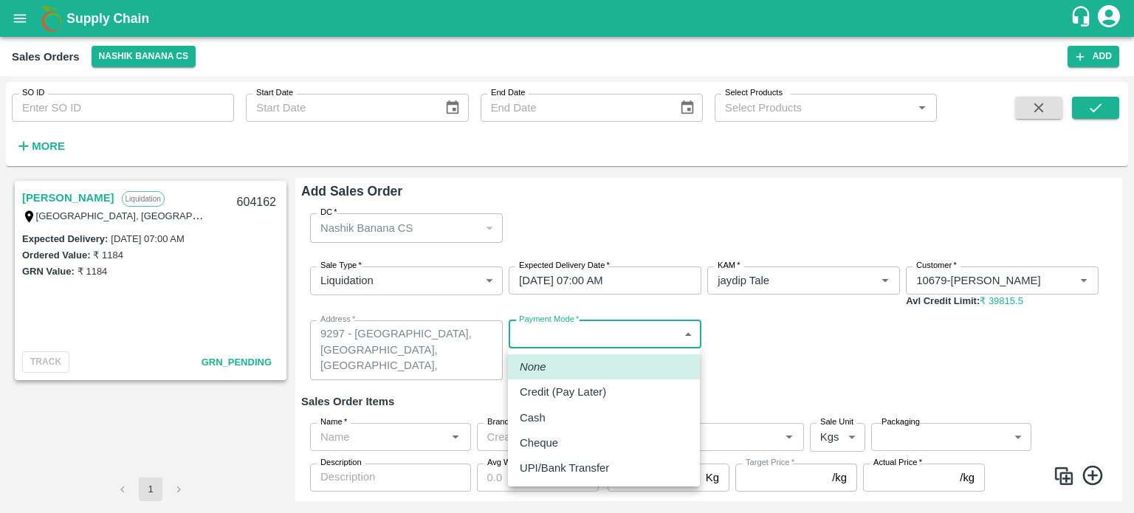
click at [580, 394] on p "Credit (Pay Later)" at bounding box center [563, 392] width 86 height 16
type input "credit"
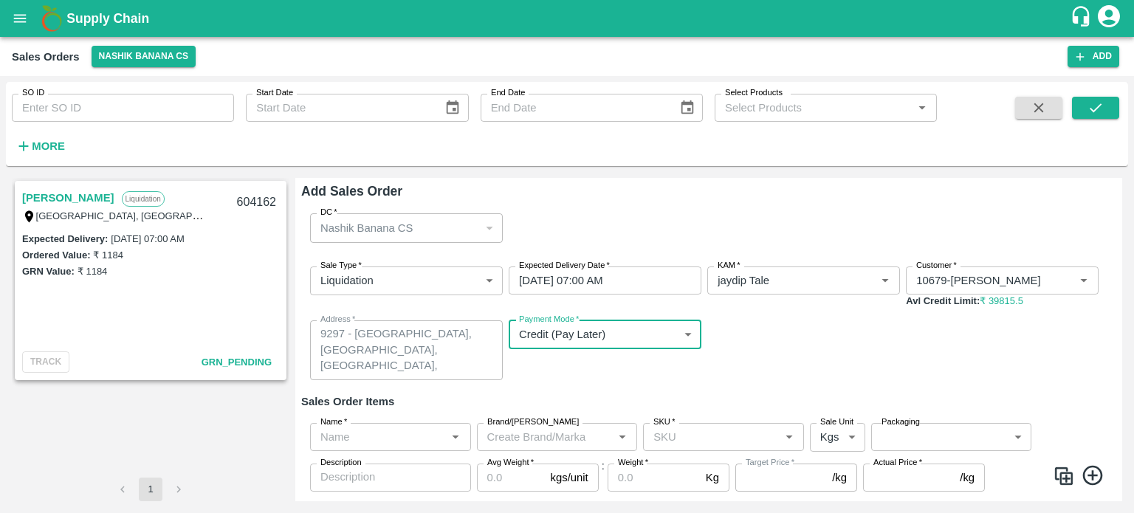
click at [416, 431] on input "Name   *" at bounding box center [379, 436] width 128 height 19
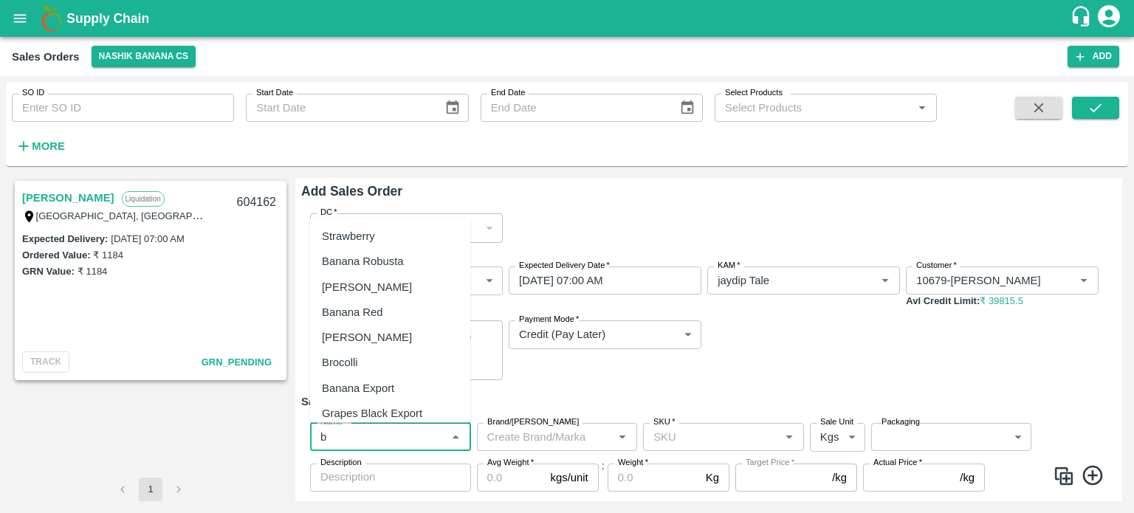
click at [389, 389] on div "Banana Export" at bounding box center [358, 387] width 72 height 16
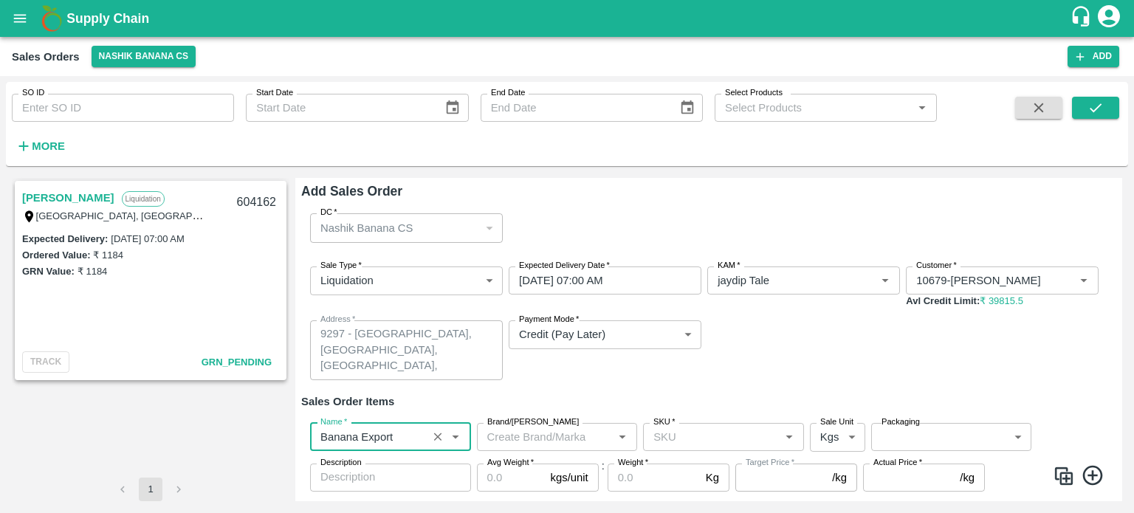
type input "Banana Export"
click at [684, 430] on input "SKU   *" at bounding box center [712, 436] width 128 height 19
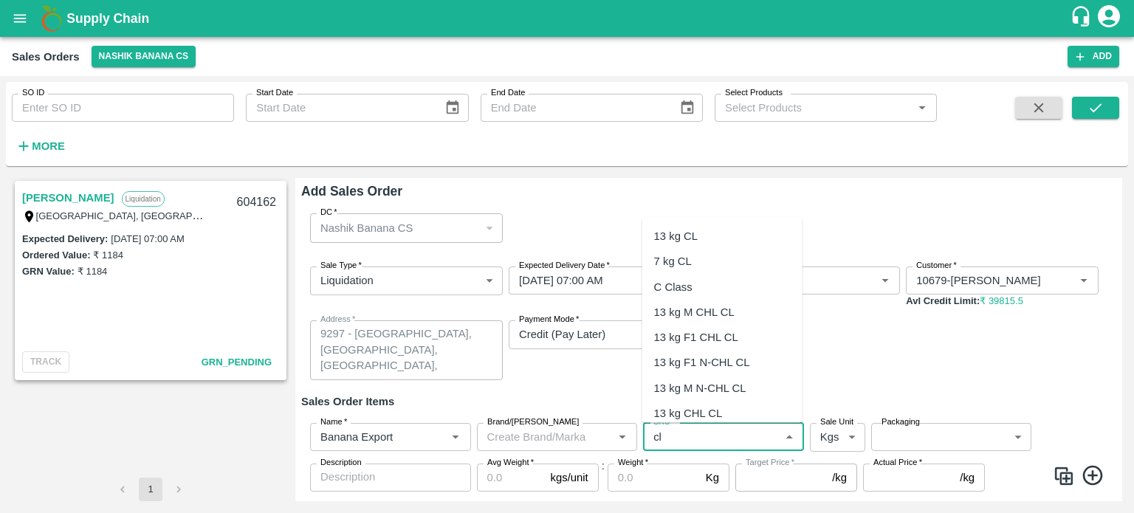
click at [685, 285] on div "C Class" at bounding box center [673, 286] width 38 height 16
type input "C Class"
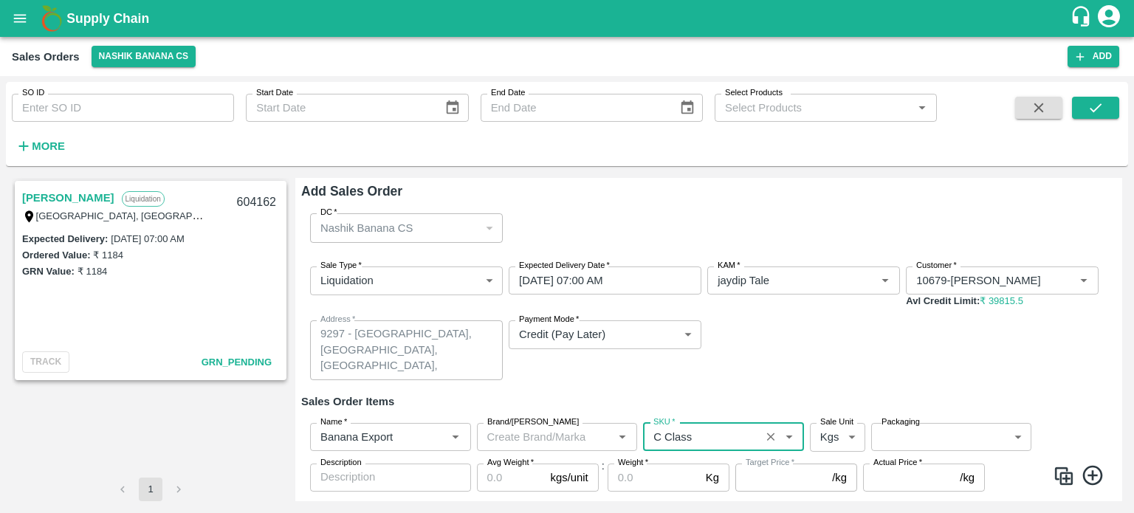
type input "NA"
type input "C Class"
click at [926, 430] on body "Supply Chain Sales Orders Nashik Banana CS Add SO ID SO ID Start Date Start Dat…" at bounding box center [567, 256] width 1134 height 513
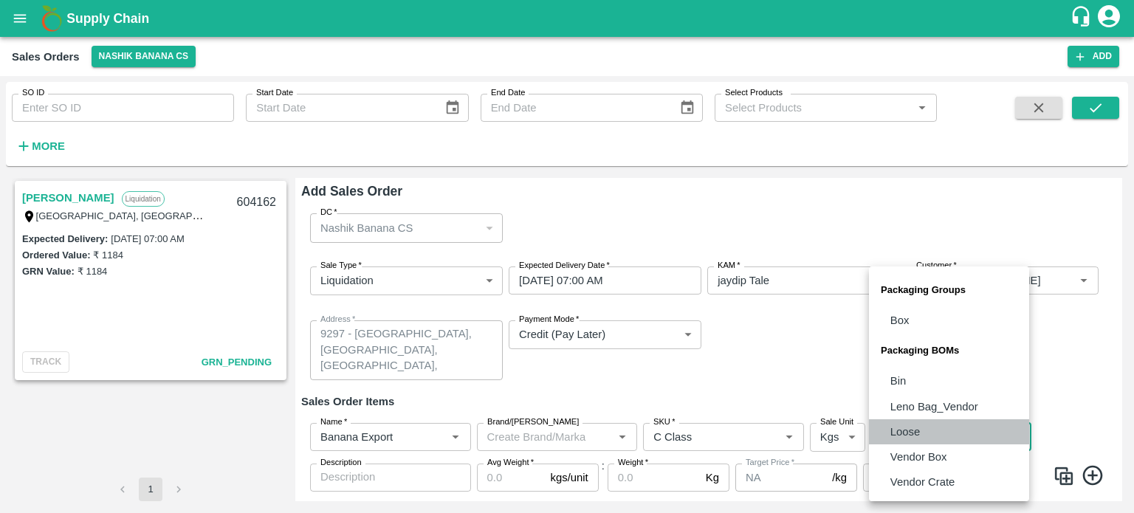
click at [916, 431] on p "Loose" at bounding box center [905, 432] width 30 height 16
type input "BOM/258"
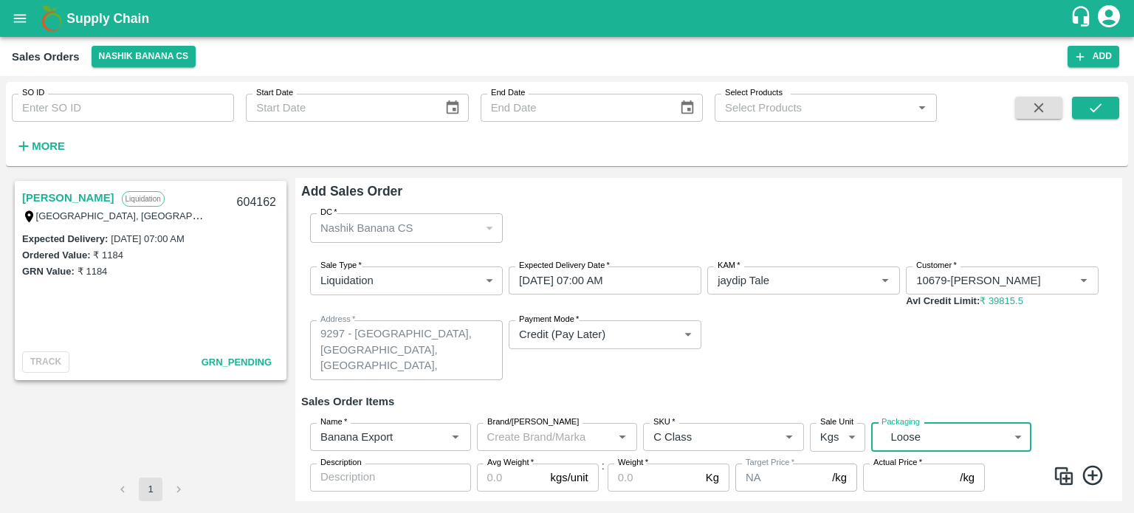
click at [512, 479] on input "Avg Weight   *" at bounding box center [511, 478] width 68 height 28
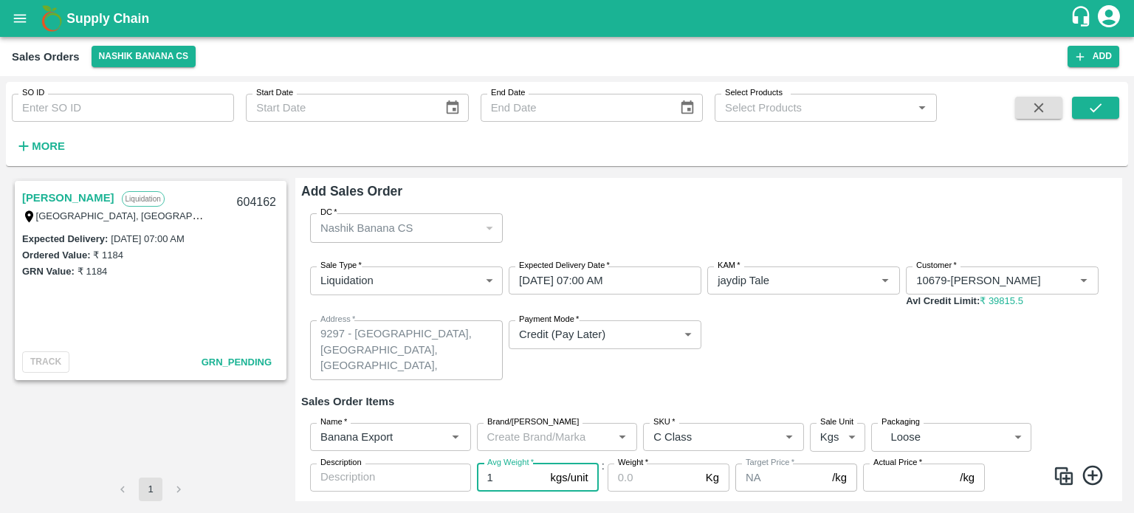
type input "1"
click at [916, 471] on input "Actual Price   *" at bounding box center [908, 478] width 91 height 28
type input "3"
click at [626, 487] on input "Weight   *" at bounding box center [654, 478] width 92 height 28
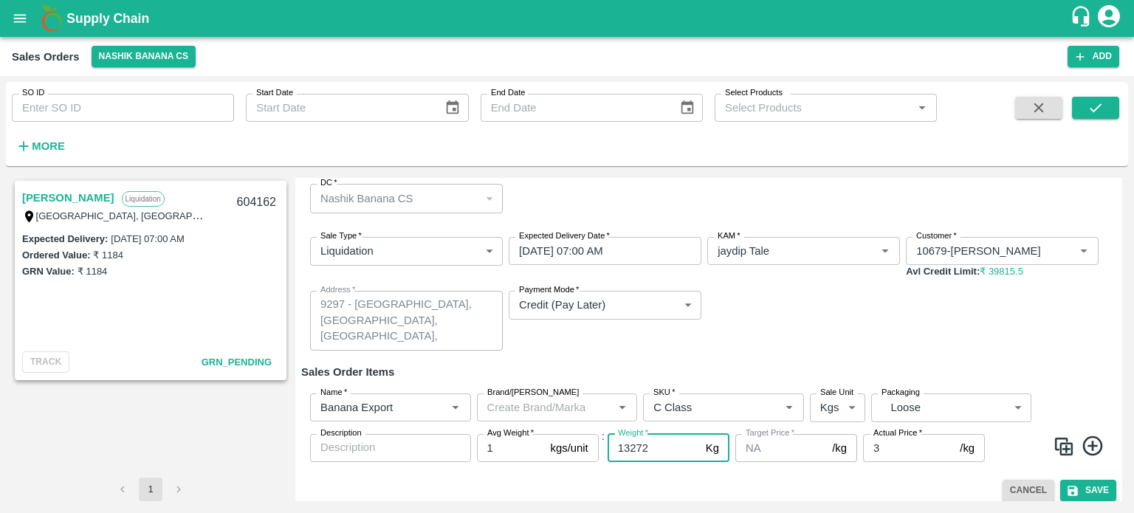
scroll to position [38, 0]
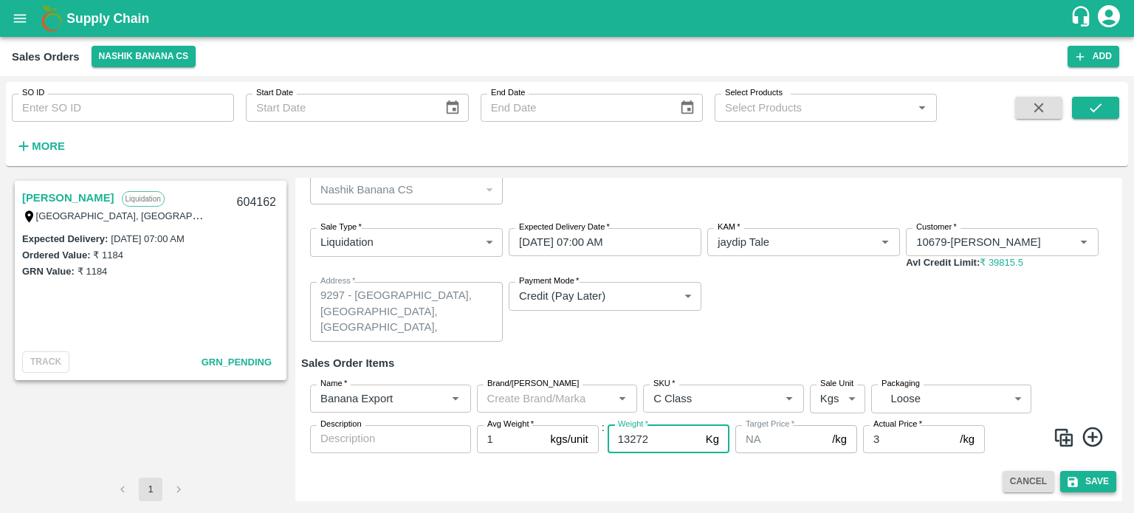
type input "13272"
click at [1079, 483] on button "Save" at bounding box center [1088, 481] width 56 height 21
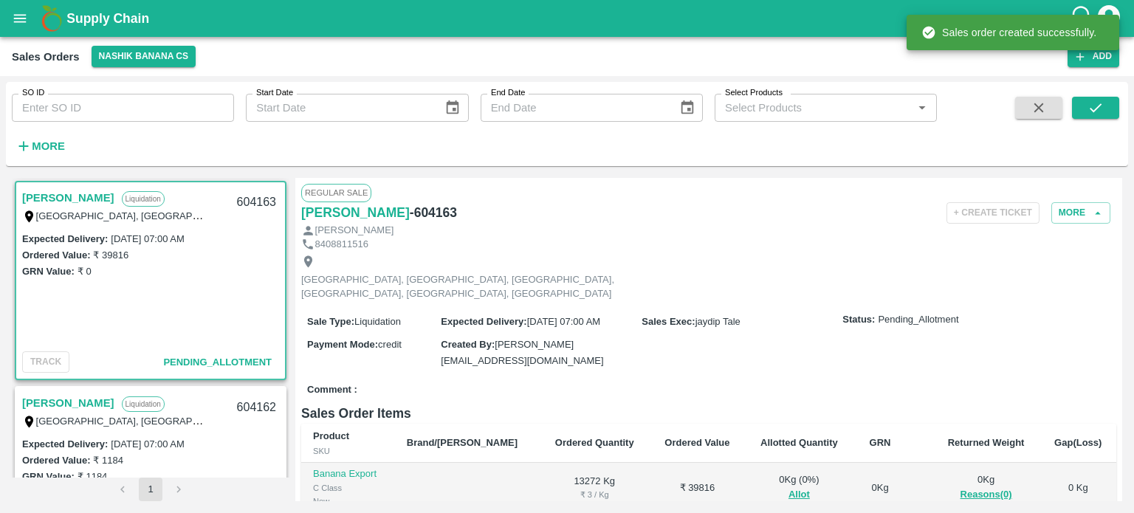
click at [701, 377] on div "Comment :" at bounding box center [708, 390] width 815 height 26
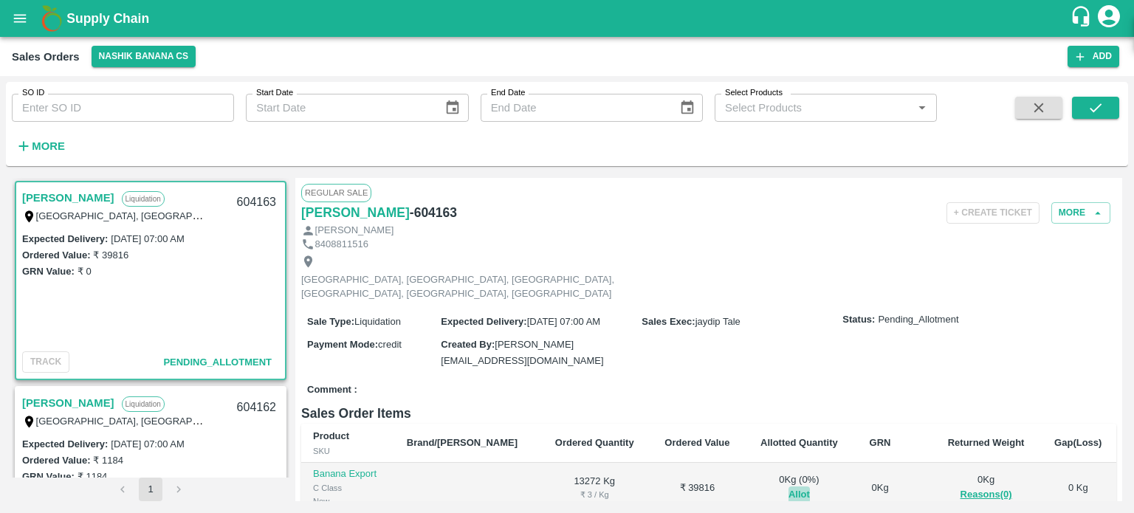
click at [789, 487] on button "Allot" at bounding box center [799, 495] width 21 height 17
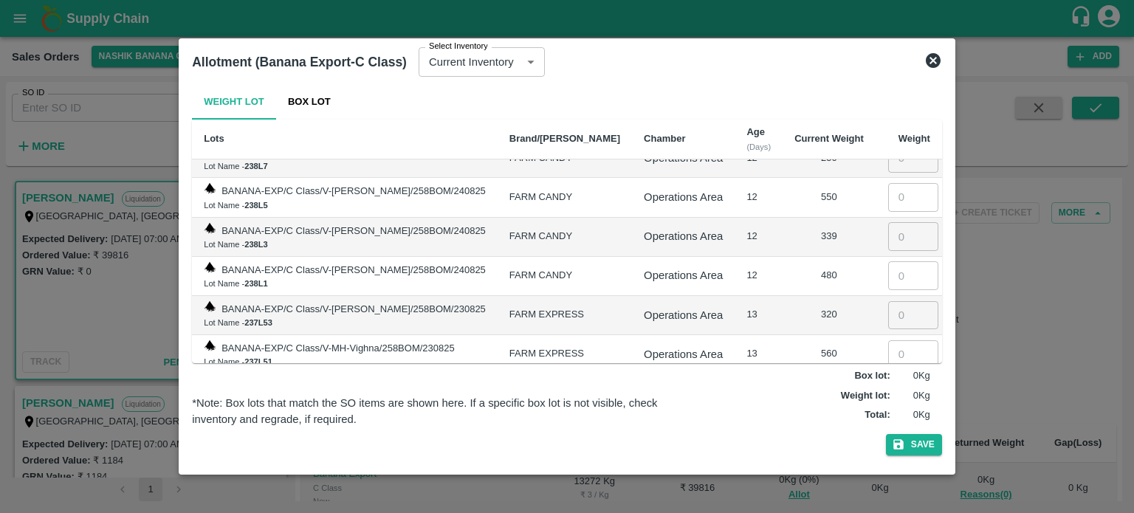
scroll to position [3346, 0]
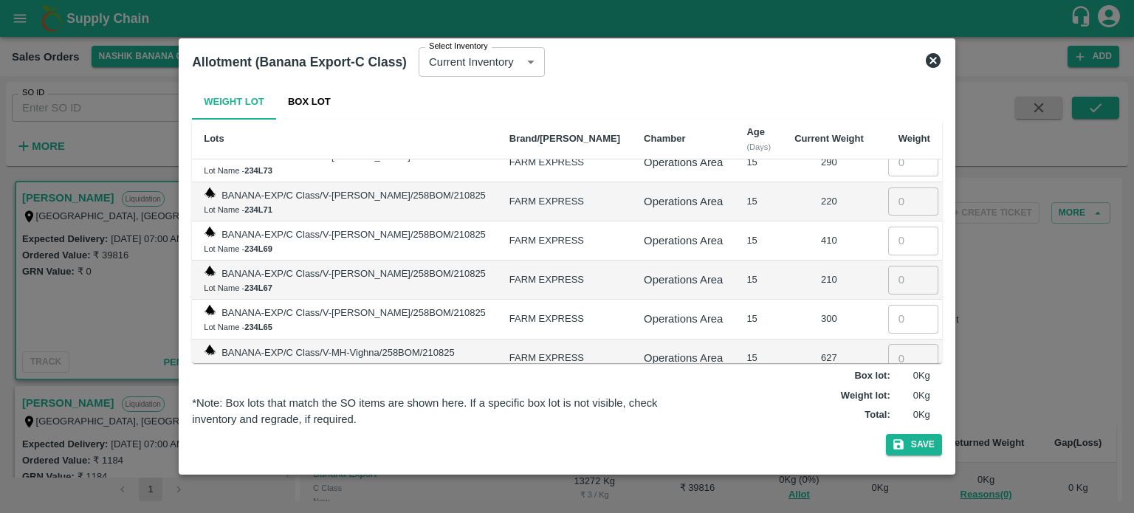
click at [898, 383] on input "number" at bounding box center [913, 397] width 50 height 28
type input "400"
click at [889, 344] on input "number" at bounding box center [913, 358] width 50 height 28
type input "627"
click at [888, 305] on input "number" at bounding box center [913, 319] width 50 height 28
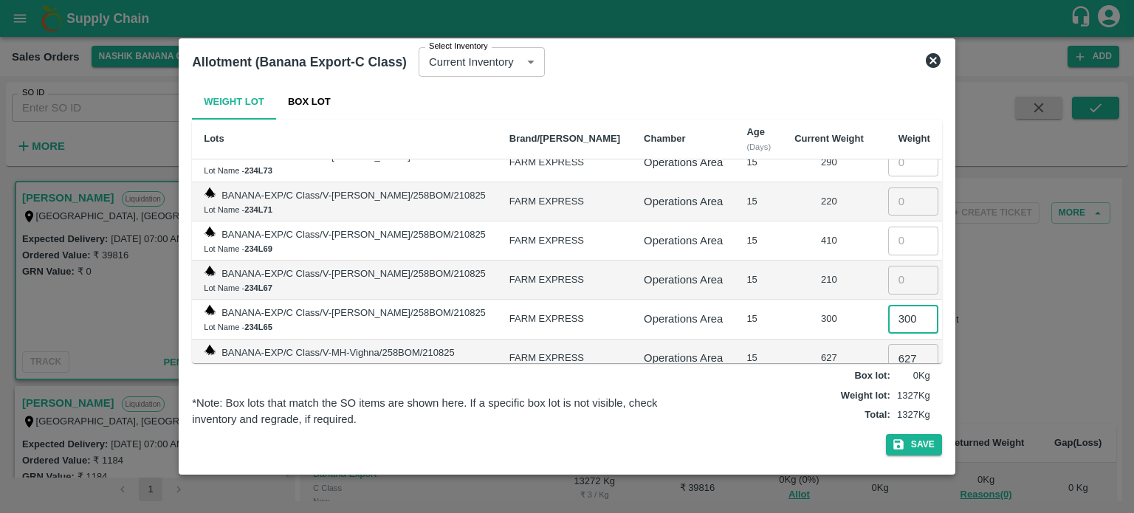
type input "300"
click at [889, 266] on input "number" at bounding box center [913, 280] width 50 height 28
type input "210"
click at [888, 227] on input "number" at bounding box center [913, 241] width 50 height 28
type input "410"
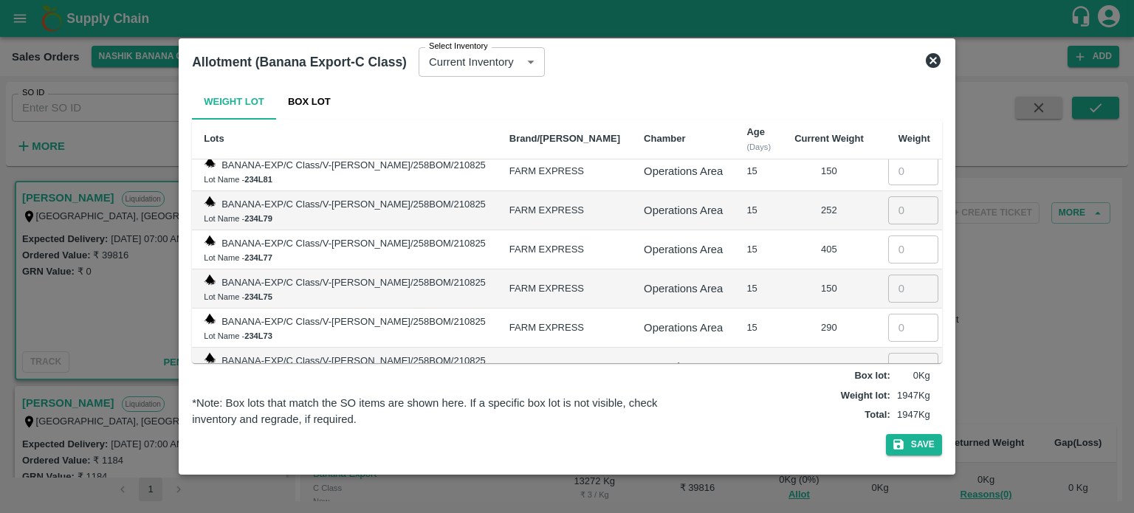
scroll to position [3172, 0]
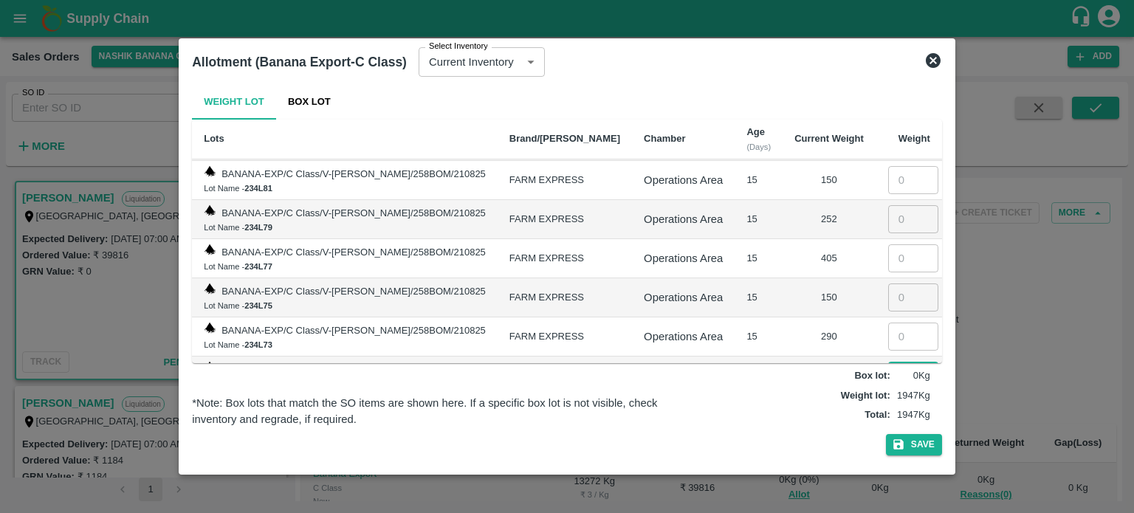
click at [892, 362] on input "number" at bounding box center [913, 376] width 50 height 28
type input "220"
click at [892, 323] on input "number" at bounding box center [913, 337] width 50 height 28
type input "290"
click at [892, 284] on input "number" at bounding box center [913, 298] width 50 height 28
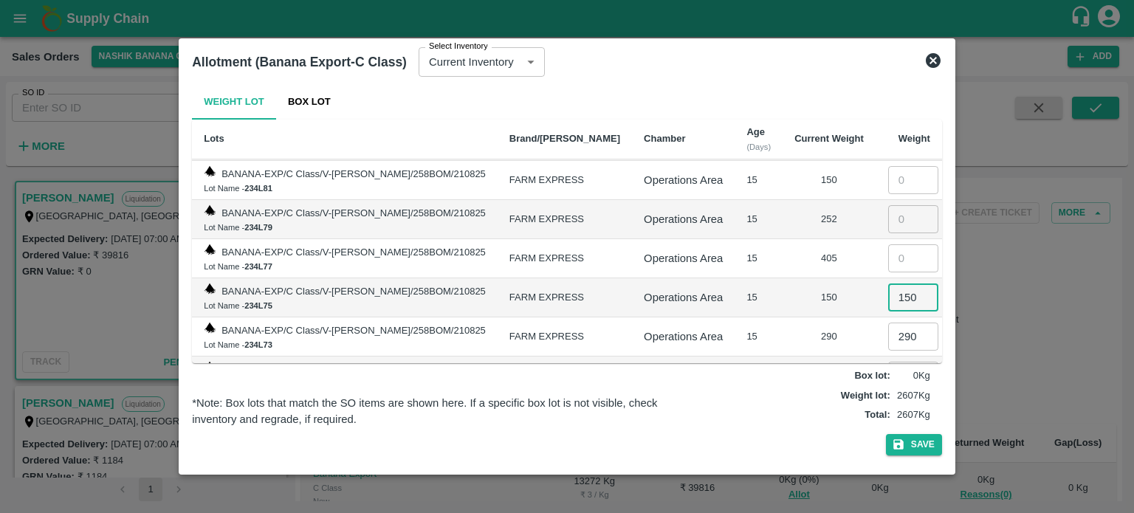
type input "150"
click at [888, 244] on input "number" at bounding box center [913, 258] width 50 height 28
type input "405"
click at [890, 205] on input "number" at bounding box center [913, 219] width 50 height 28
type input "252"
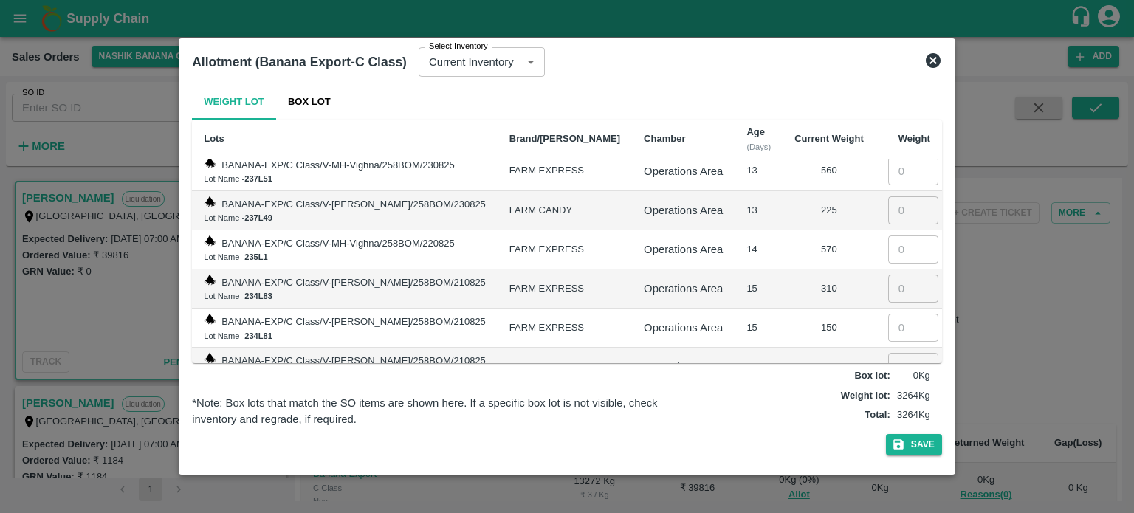
scroll to position [3006, 0]
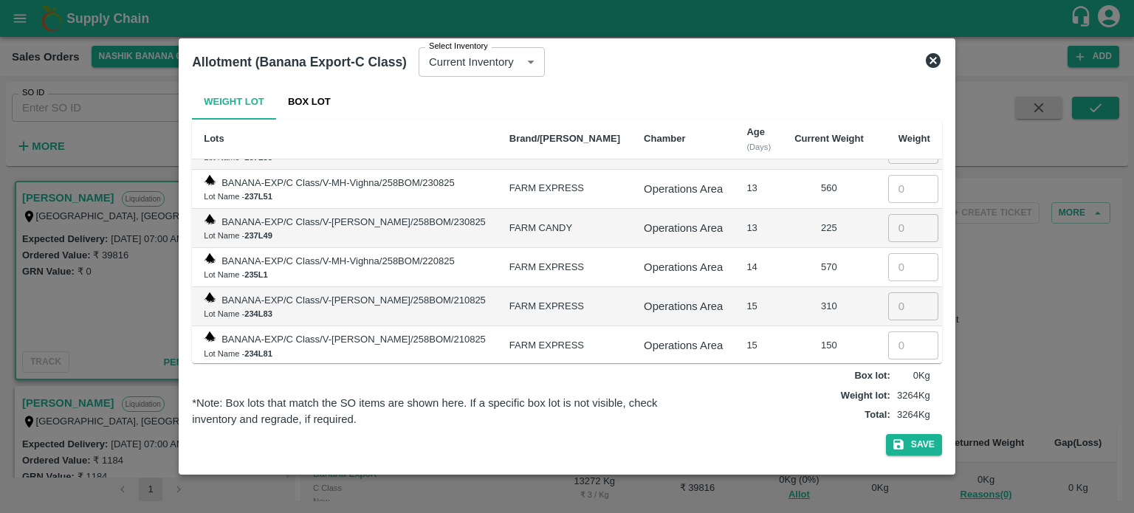
click at [889, 332] on input "number" at bounding box center [913, 346] width 50 height 28
type input "150"
click at [888, 292] on input "number" at bounding box center [913, 306] width 50 height 28
type input "310"
click at [889, 253] on input "number" at bounding box center [913, 267] width 50 height 28
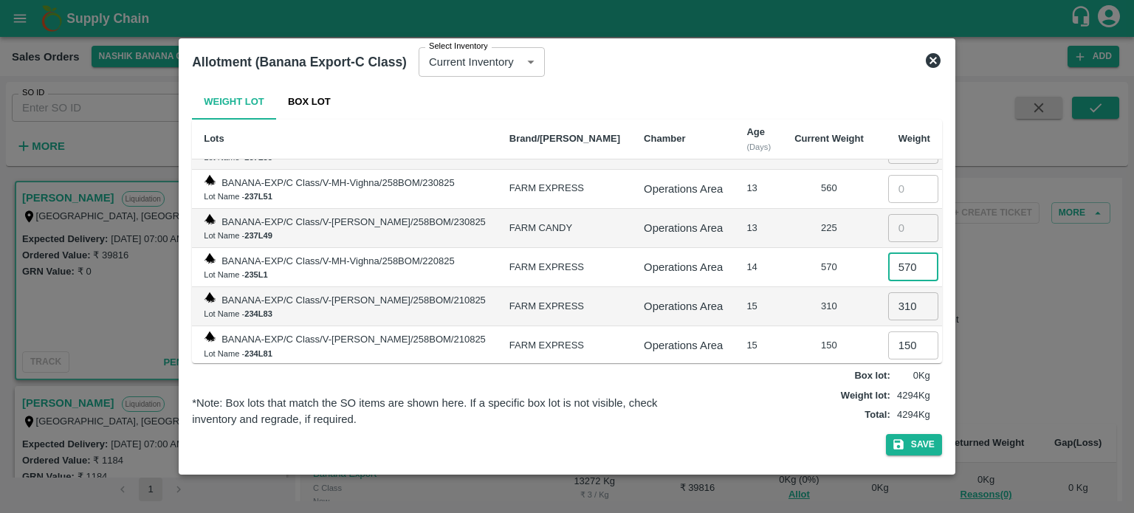
type input "570"
click at [888, 214] on input "number" at bounding box center [913, 228] width 50 height 28
type input "225"
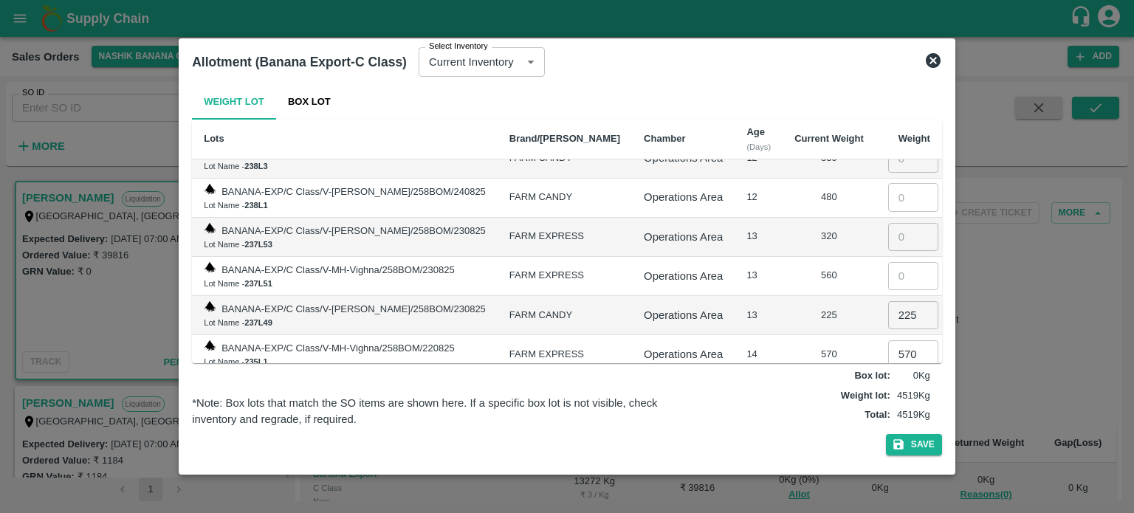
scroll to position [2876, 0]
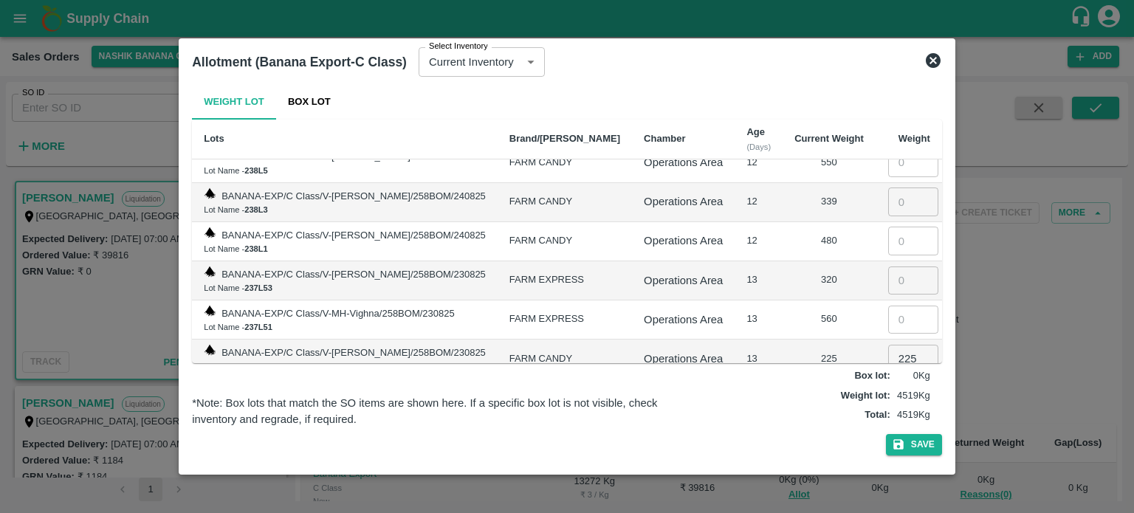
click at [890, 306] on input "number" at bounding box center [913, 320] width 50 height 28
type input "560"
click at [891, 267] on input "number" at bounding box center [913, 281] width 50 height 28
type input "320"
click at [898, 227] on input "number" at bounding box center [913, 241] width 50 height 28
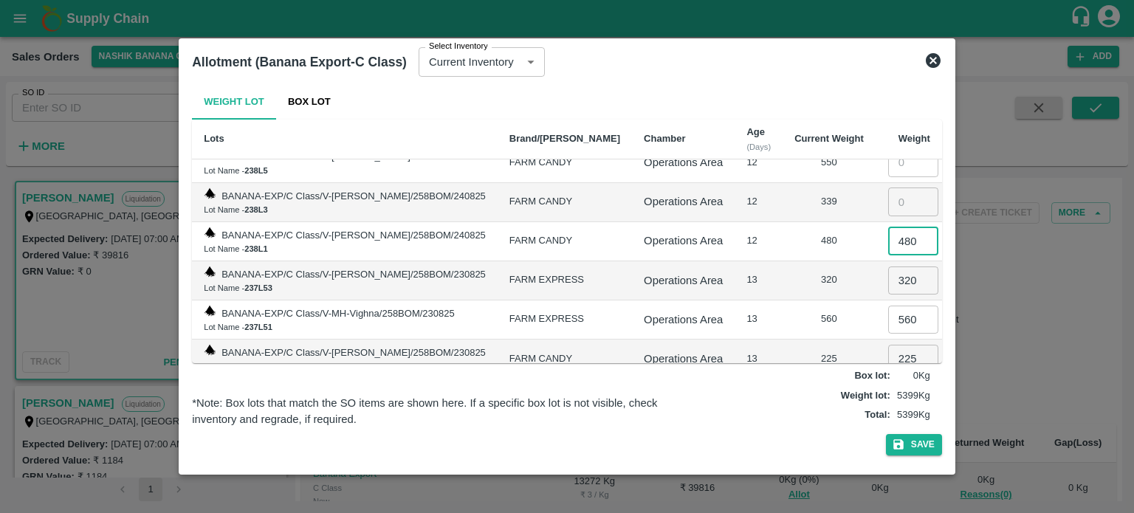
type input "480"
click at [835, 273] on div "320" at bounding box center [828, 280] width 69 height 14
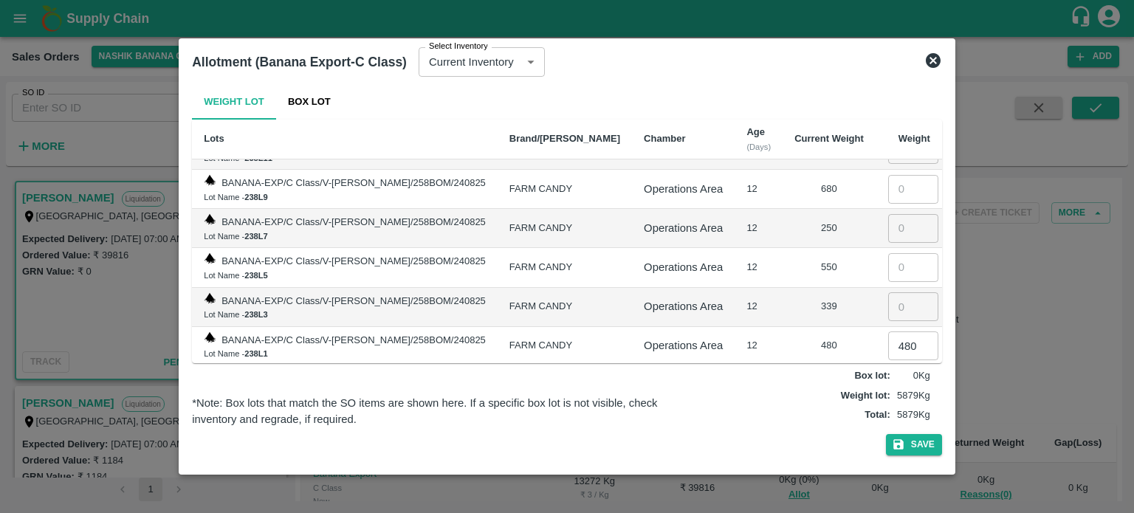
scroll to position [2754, 0]
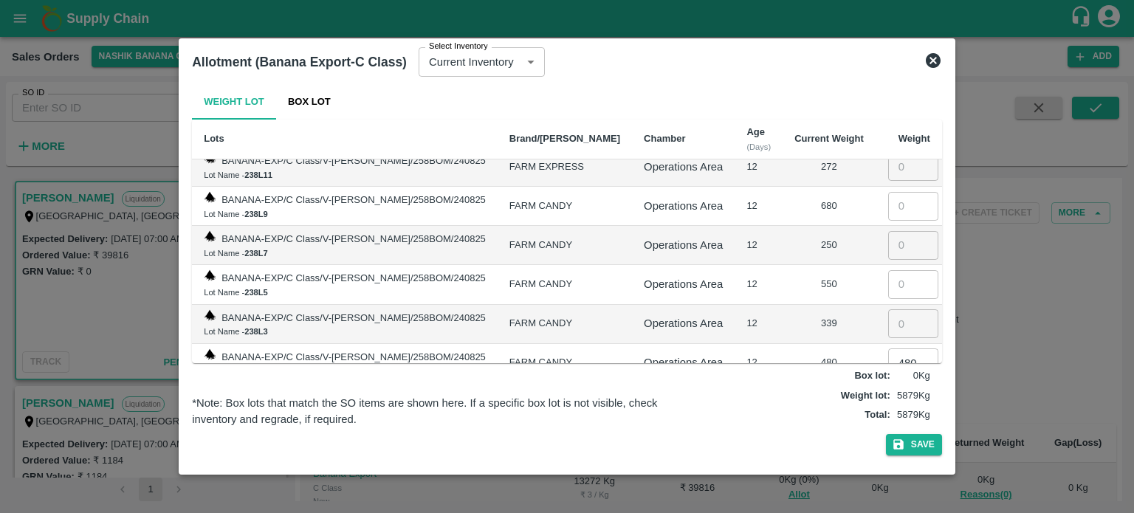
click at [892, 309] on input "number" at bounding box center [913, 323] width 50 height 28
type input "339"
click at [888, 270] on input "number" at bounding box center [913, 284] width 50 height 28
type input "550"
click at [888, 231] on input "number" at bounding box center [913, 245] width 50 height 28
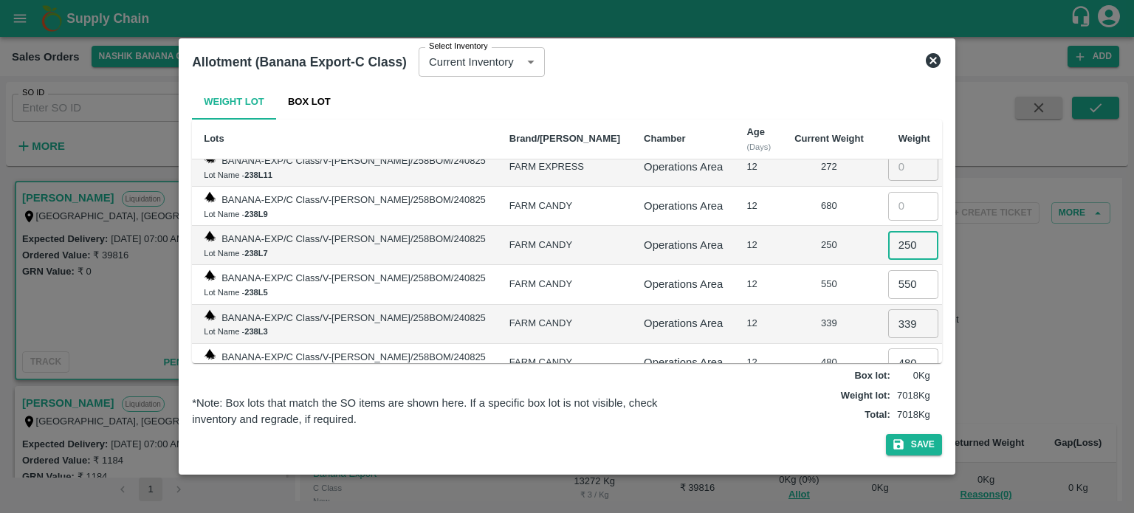
type input "250"
click at [888, 192] on input "number" at bounding box center [913, 206] width 50 height 28
type input "680"
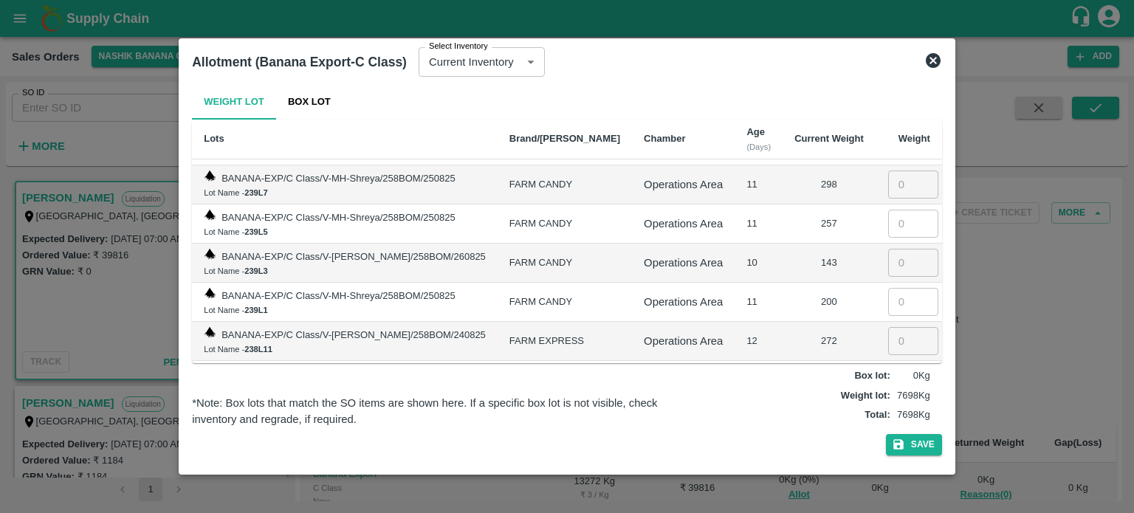
scroll to position [2571, 0]
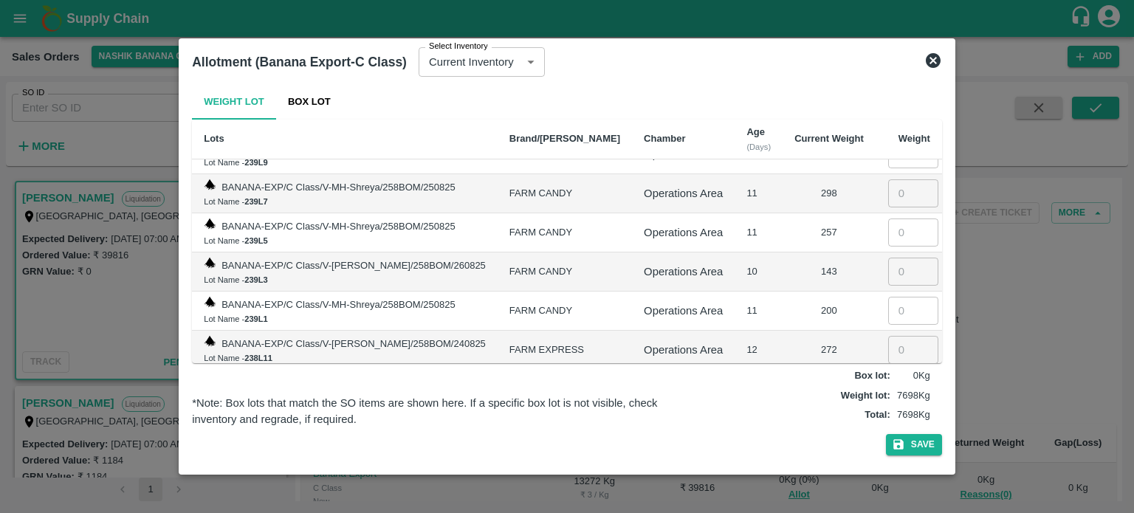
click at [888, 336] on input "number" at bounding box center [913, 350] width 50 height 28
type input "272"
click at [888, 297] on input "number" at bounding box center [913, 311] width 50 height 28
type input "200"
click at [895, 258] on input "number" at bounding box center [913, 272] width 50 height 28
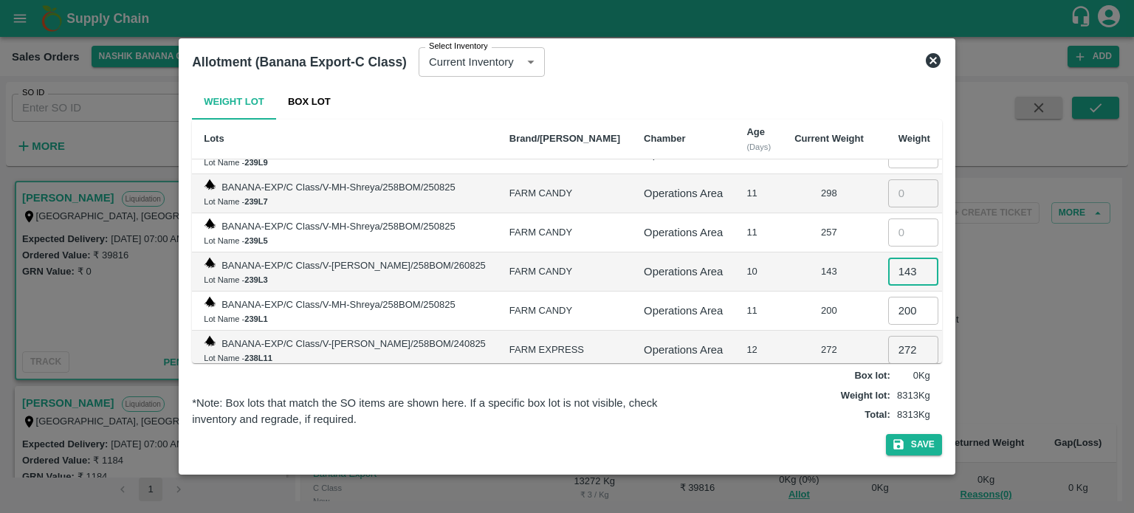
type input "143"
click at [895, 219] on input "number" at bounding box center [913, 233] width 50 height 28
type input "257"
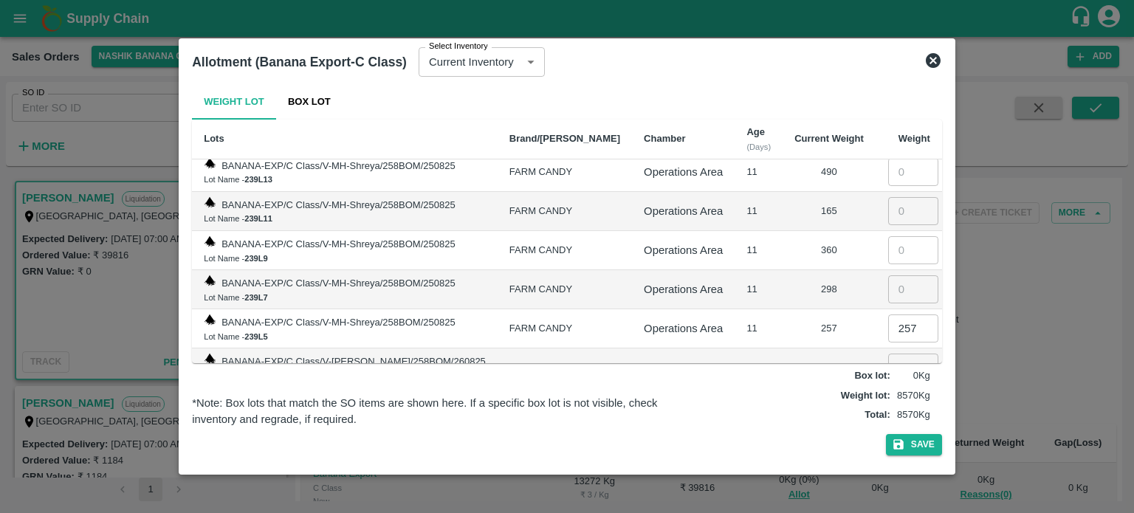
click at [897, 275] on input "number" at bounding box center [913, 289] width 50 height 28
type input "298"
click at [889, 236] on input "number" at bounding box center [913, 250] width 50 height 28
type input "360"
click at [891, 197] on input "number" at bounding box center [913, 211] width 50 height 28
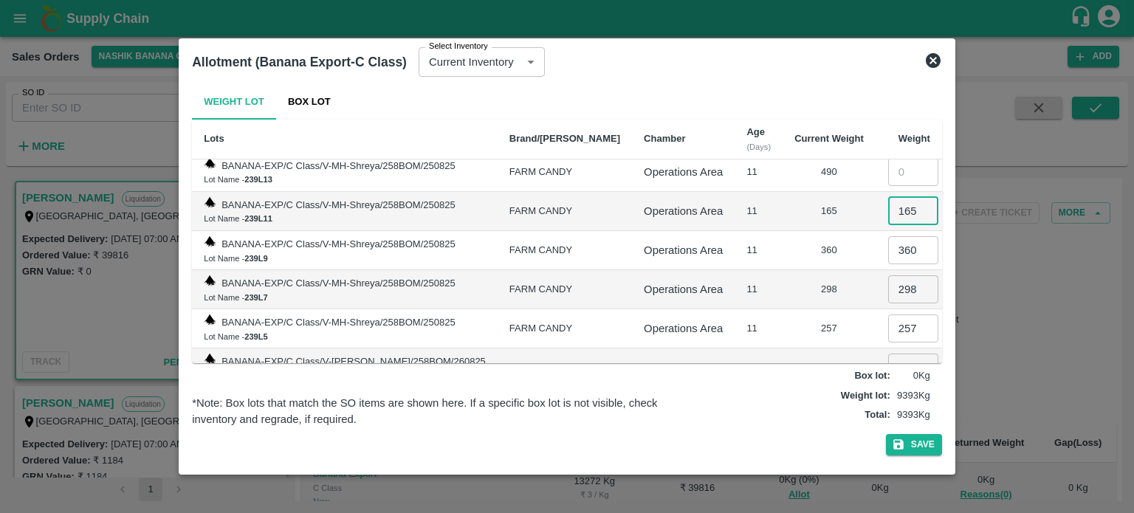
type input "165"
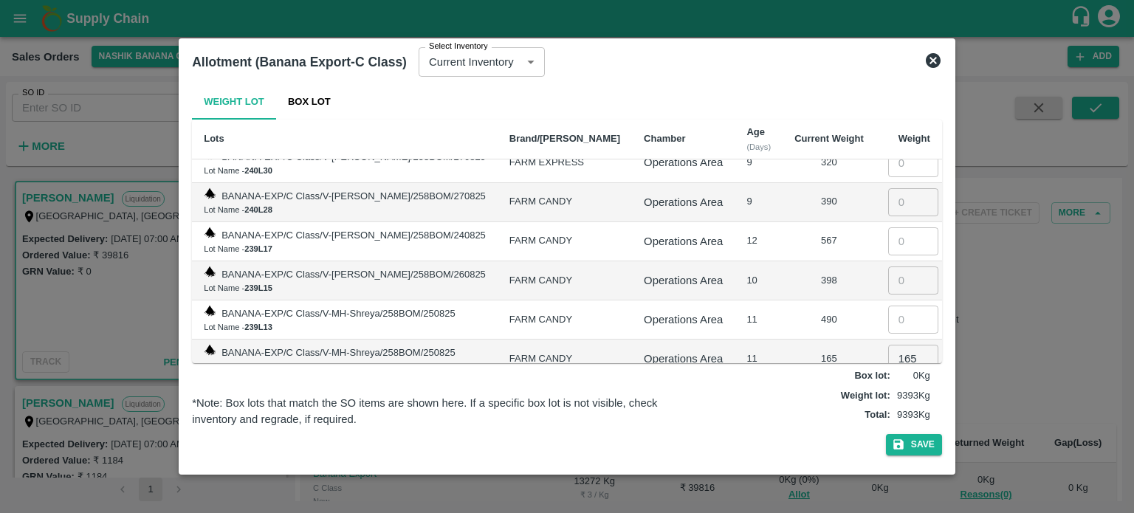
scroll to position [2318, 0]
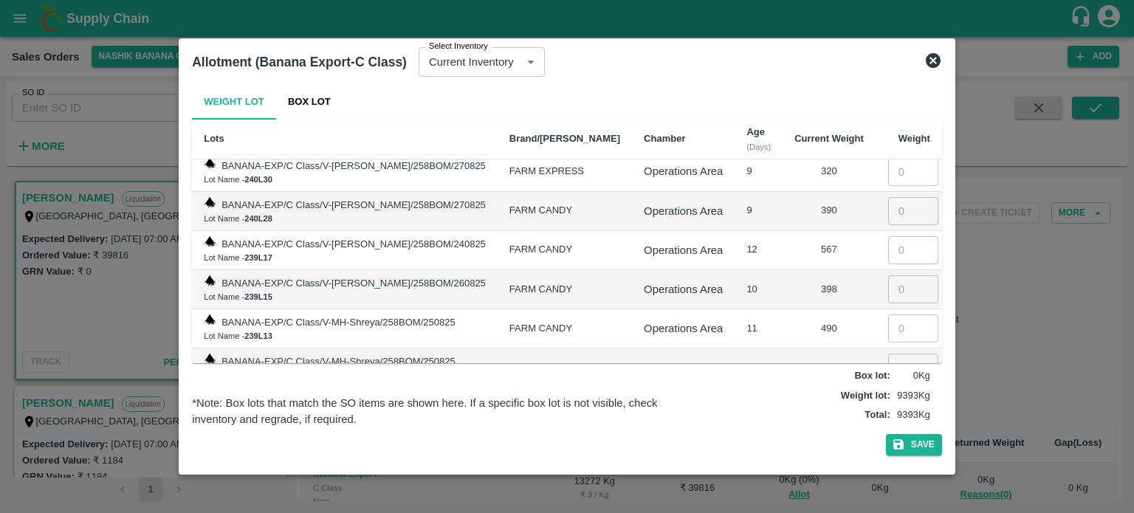
click at [896, 315] on input "number" at bounding box center [913, 329] width 50 height 28
type input "490"
click at [889, 275] on input "number" at bounding box center [913, 289] width 50 height 28
type input "398"
click at [890, 236] on input "number" at bounding box center [913, 250] width 50 height 28
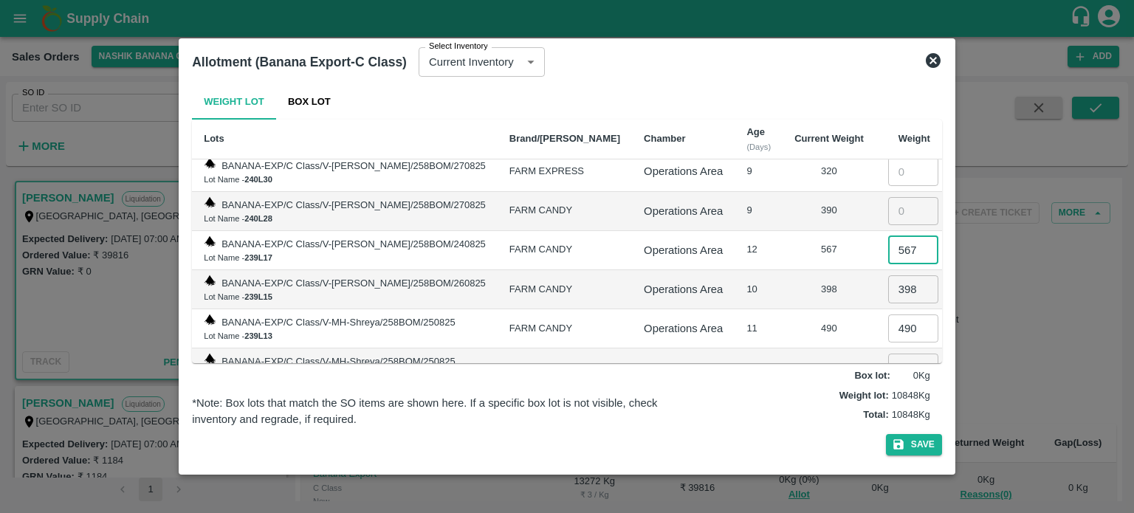
type input "567"
click at [888, 197] on input "number" at bounding box center [913, 211] width 50 height 28
type input "390"
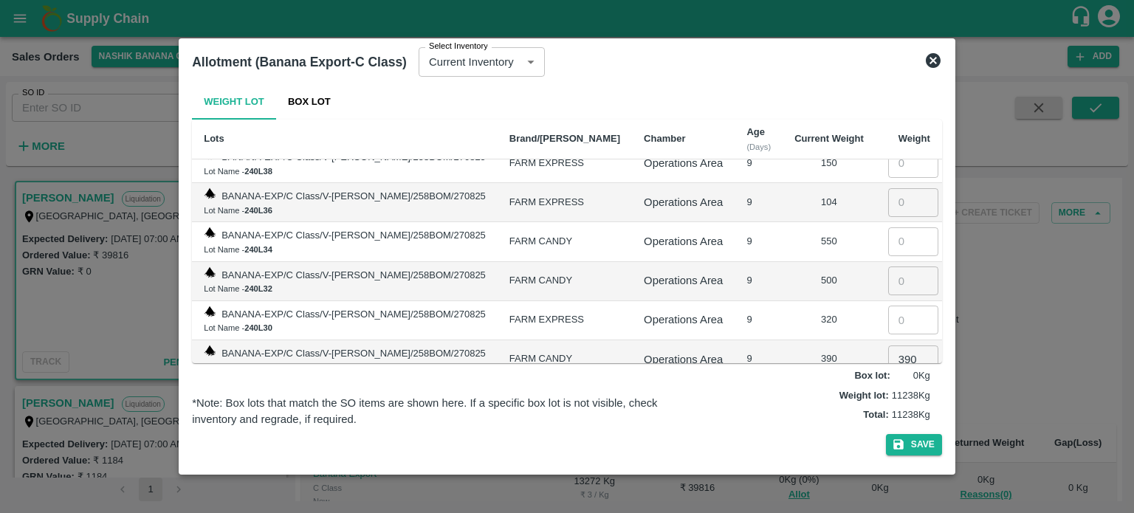
scroll to position [2144, 0]
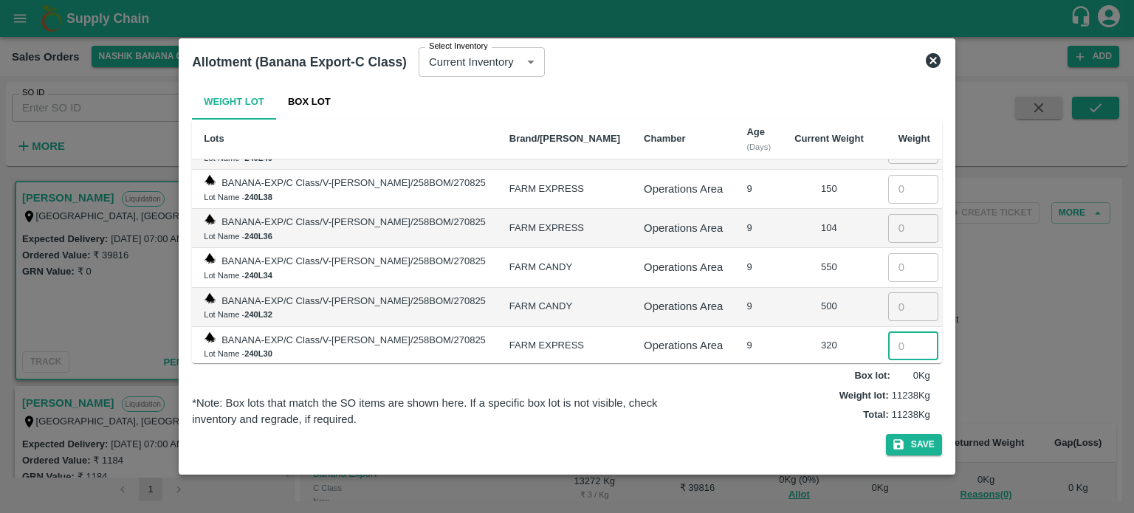
click at [896, 332] on input "number" at bounding box center [913, 346] width 50 height 28
type input "320"
click at [894, 292] on input "number" at bounding box center [913, 306] width 50 height 28
type input "500"
click at [896, 253] on input "number" at bounding box center [913, 267] width 50 height 28
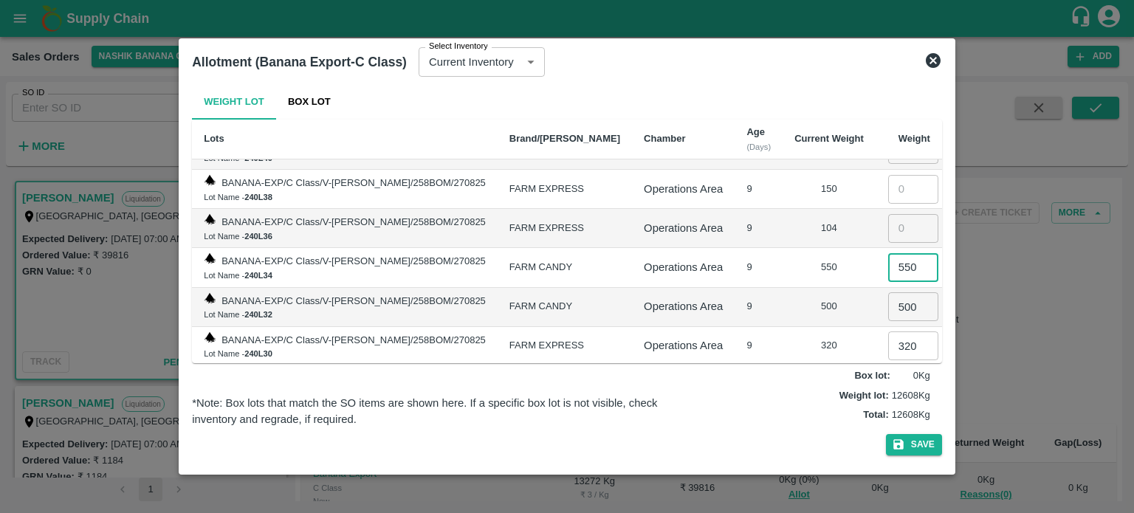
type input "550"
click at [895, 214] on input "number" at bounding box center [913, 228] width 50 height 28
type input "104"
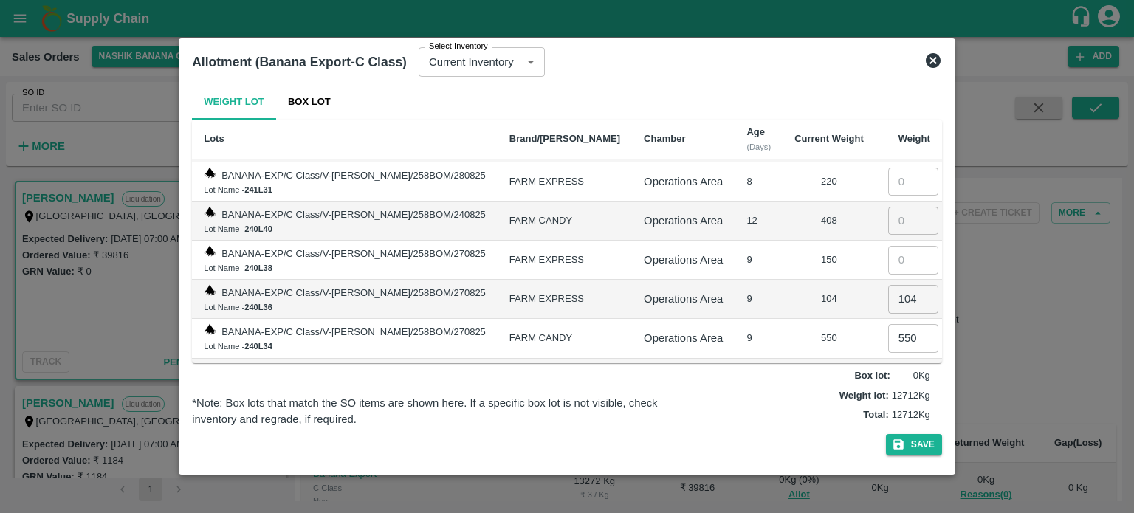
scroll to position [2057, 0]
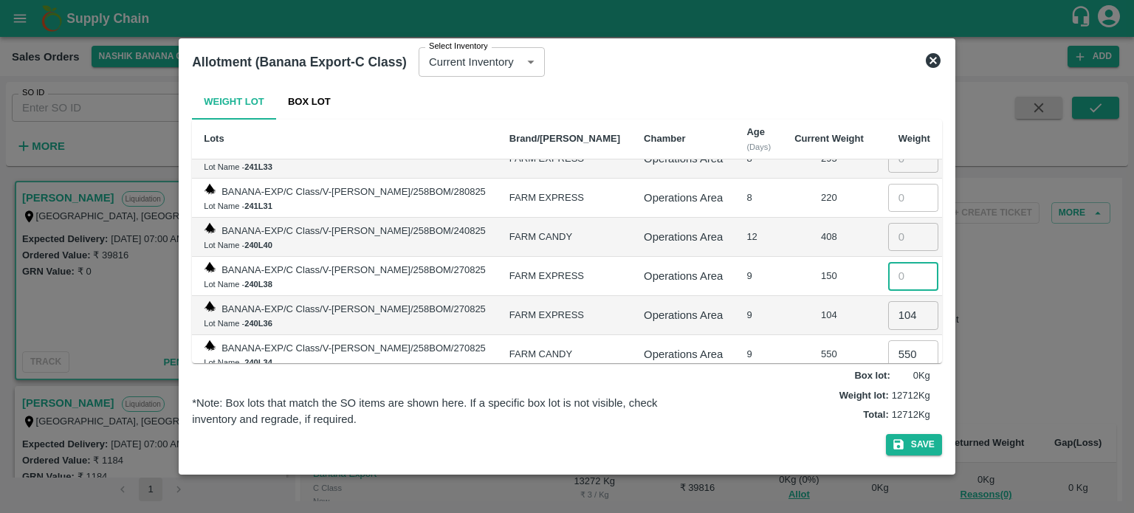
click at [888, 262] on input "number" at bounding box center [913, 276] width 50 height 28
type input "150"
click at [888, 223] on input "number" at bounding box center [913, 237] width 50 height 28
type input "408"
click at [893, 184] on input "number" at bounding box center [913, 198] width 50 height 28
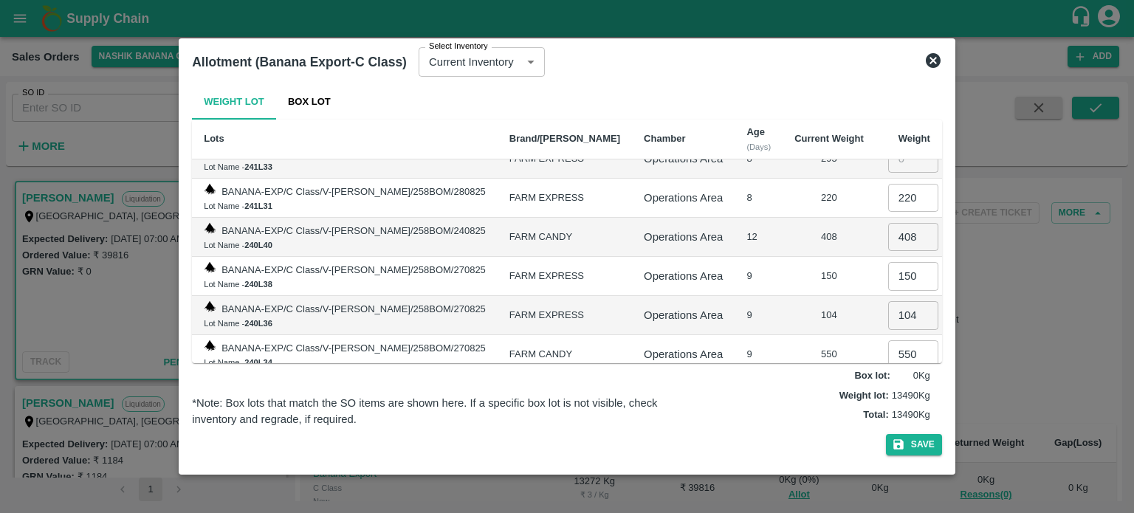
click at [902, 184] on input "220" at bounding box center [913, 198] width 50 height 28
click at [904, 223] on input "408" at bounding box center [913, 237] width 50 height 28
drag, startPoint x: 895, startPoint y: 165, endPoint x: 877, endPoint y: 165, distance: 17.7
click at [877, 179] on td "0 ​" at bounding box center [909, 198] width 66 height 39
type input "2"
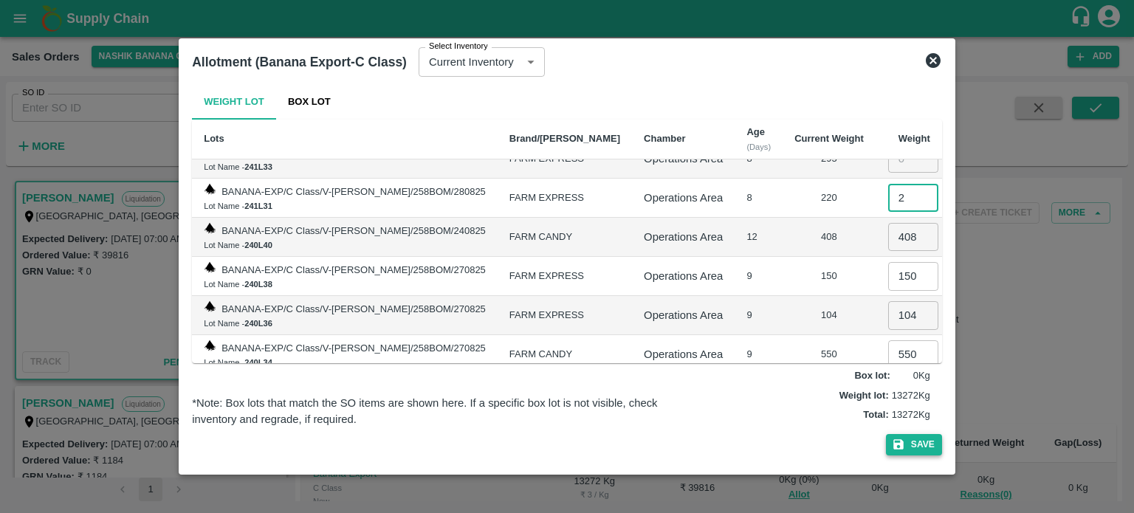
click at [914, 439] on button "Save" at bounding box center [914, 444] width 56 height 21
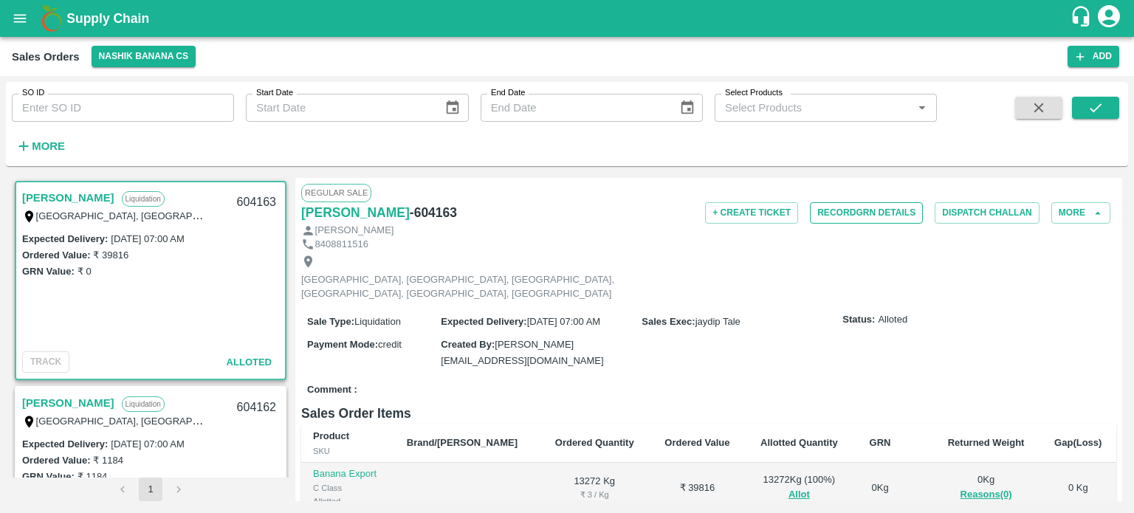
click at [851, 216] on button "Record GRN Details" at bounding box center [866, 212] width 113 height 21
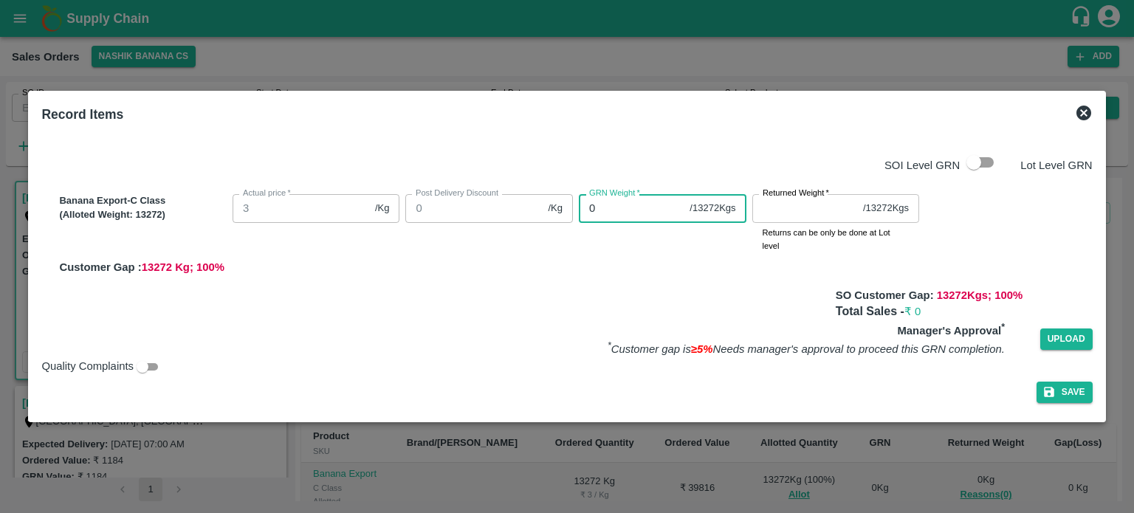
click at [495, 206] on div "Banana Export-C Class (Alloted Weight: 13272 ) Actual price   * 3 /Kg Actual pr…" at bounding box center [572, 231] width 1039 height 87
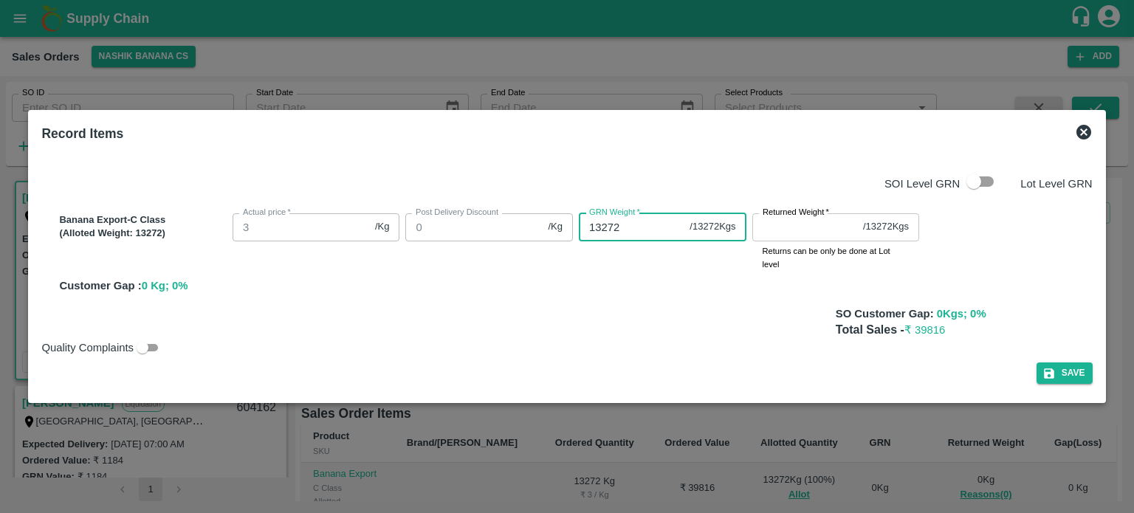
type input "13272"
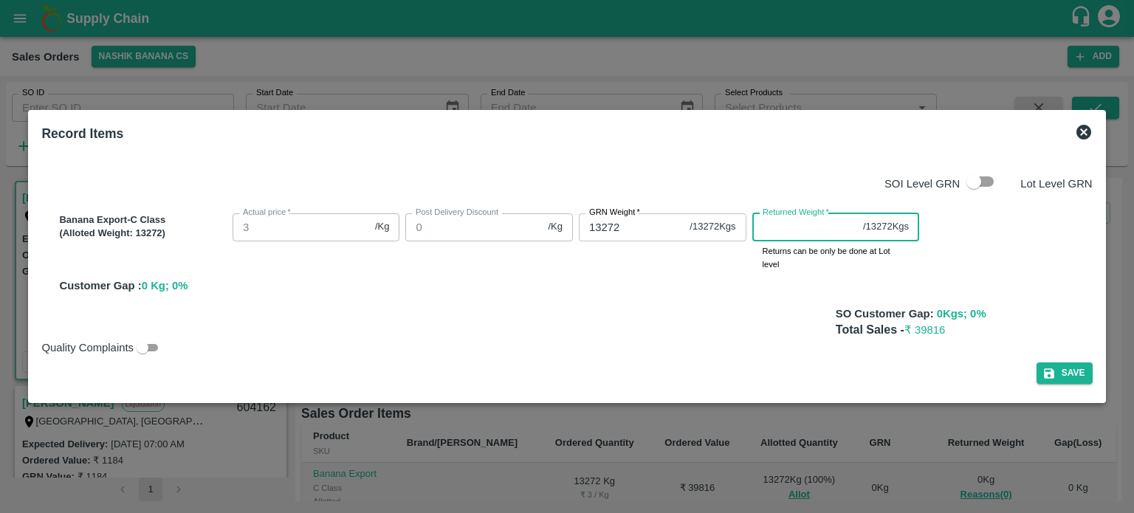
click at [813, 226] on input "Returned Weight   *" at bounding box center [804, 227] width 105 height 28
type input "0"
click at [1060, 382] on button "Save" at bounding box center [1065, 373] width 56 height 21
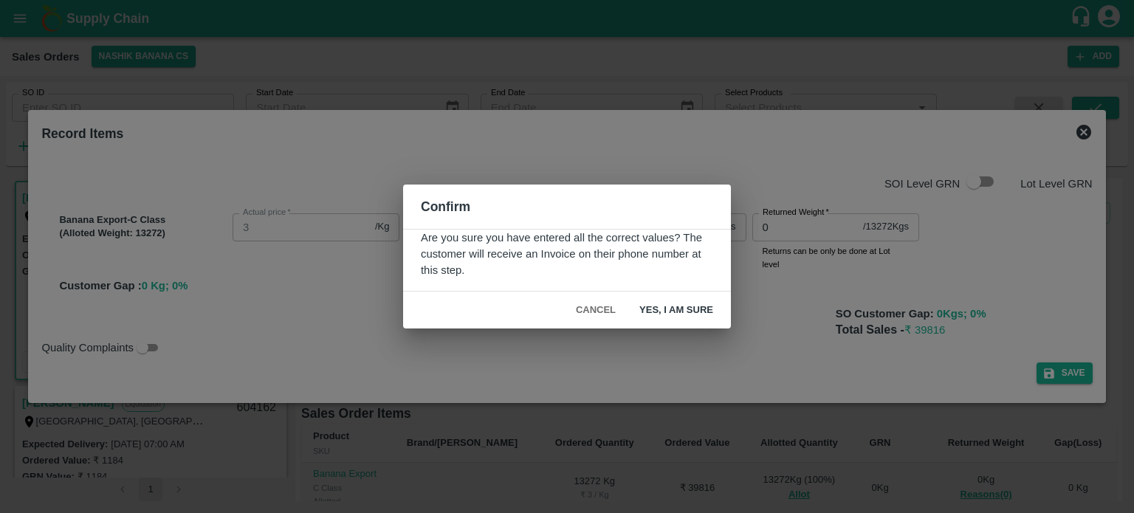
click at [668, 303] on button "Yes, I am sure" at bounding box center [676, 311] width 97 height 26
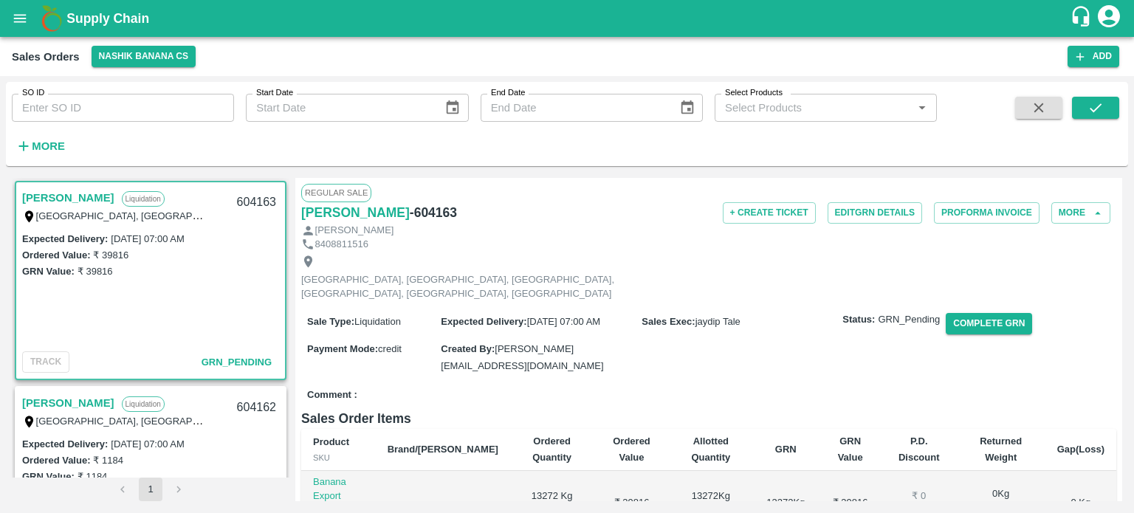
click at [734, 382] on div "Comment :" at bounding box center [708, 395] width 815 height 26
click at [1102, 58] on button "Add" at bounding box center [1094, 56] width 52 height 21
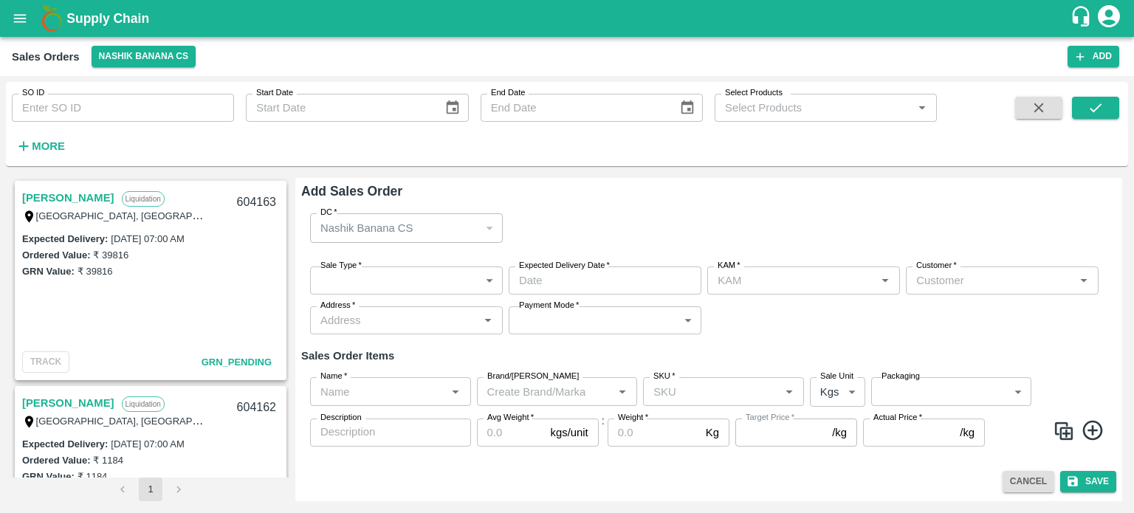
click at [1027, 80] on div "SO ID SO ID Start Date Start Date End Date End Date Select Products Select Prod…" at bounding box center [567, 294] width 1134 height 437
type input "jaydip Tale"
click at [425, 298] on div "Sale Type   * ​ Sale Type Expected Delivery Date   * Expected Delivery Date KAM…" at bounding box center [708, 301] width 815 height 92
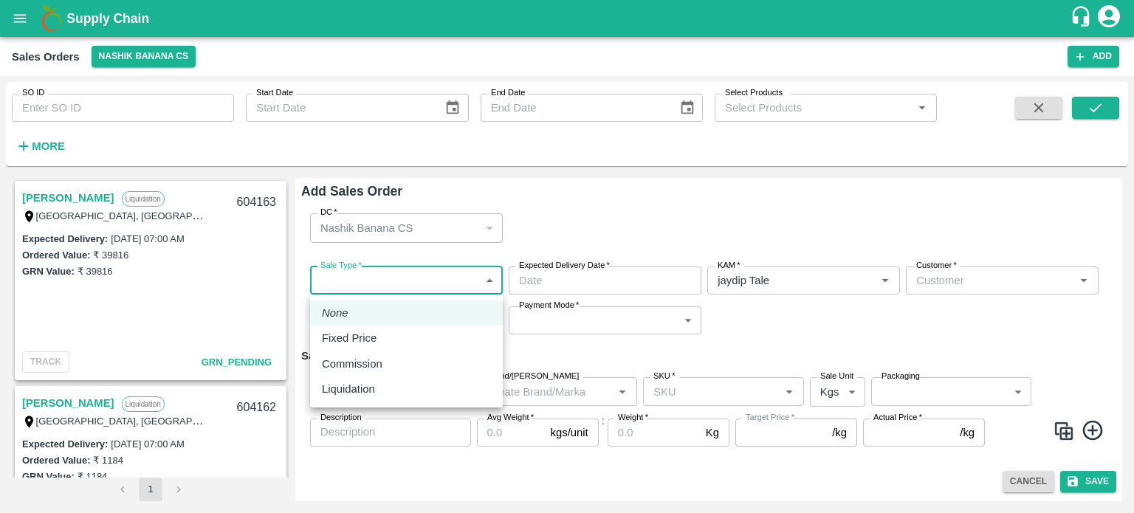
click at [408, 279] on body "Supply Chain Sales Orders Nashik Banana CS Add SO ID SO ID Start Date Start Dat…" at bounding box center [567, 256] width 1134 height 513
click at [393, 382] on div "Liquidation" at bounding box center [406, 389] width 169 height 16
type input "3"
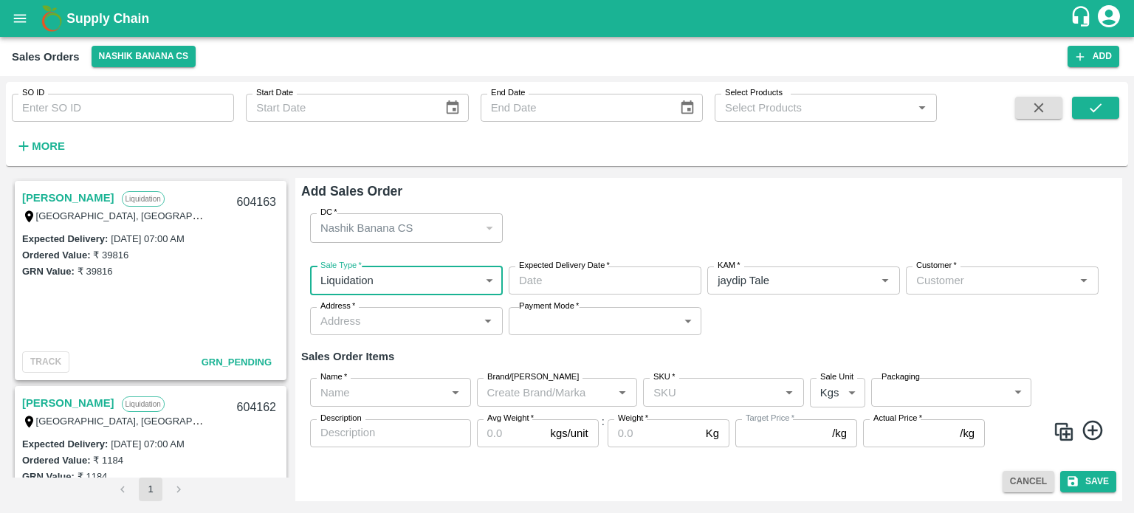
click at [933, 285] on input "Customer   *" at bounding box center [989, 280] width 159 height 19
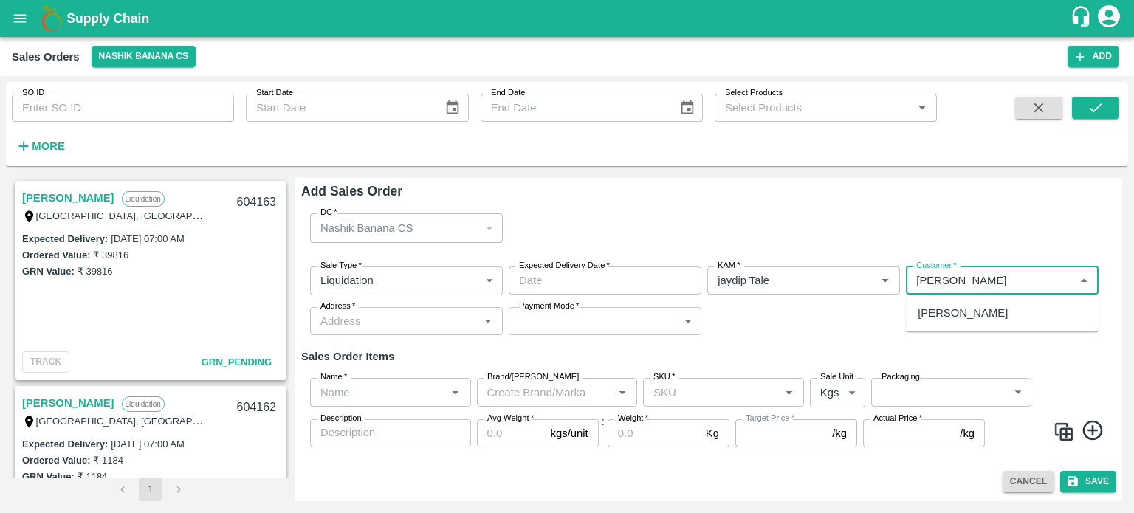
click at [962, 306] on p "[PERSON_NAME]" at bounding box center [963, 313] width 90 height 16
type input "10679-[PERSON_NAME]"
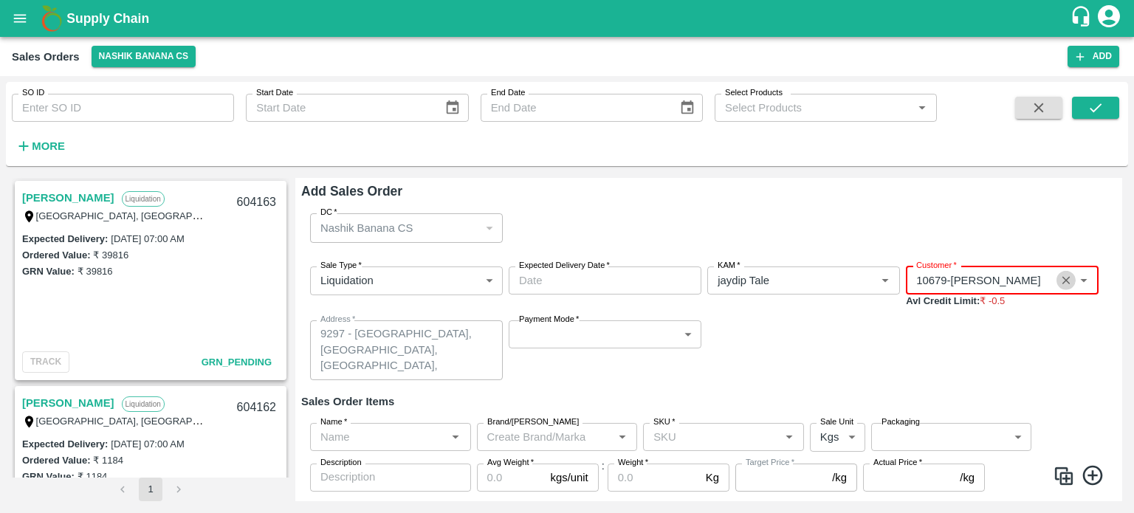
click at [1062, 281] on icon "Clear" at bounding box center [1066, 281] width 8 height 8
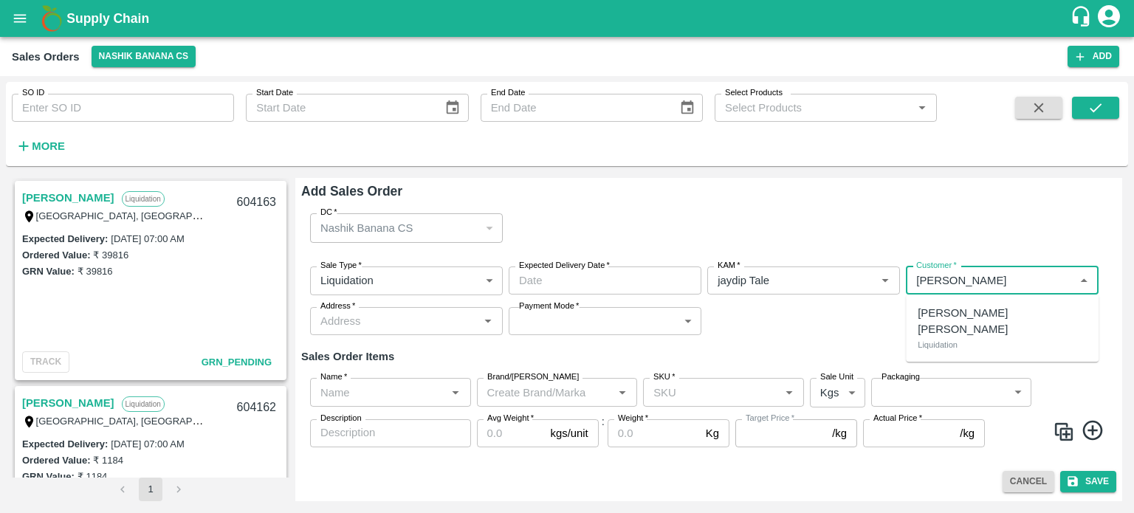
click at [997, 318] on p "[PERSON_NAME] [PERSON_NAME]" at bounding box center [1002, 321] width 169 height 33
type input "7165-[PERSON_NAME] [PERSON_NAME]"
